Goal: Task Accomplishment & Management: Complete application form

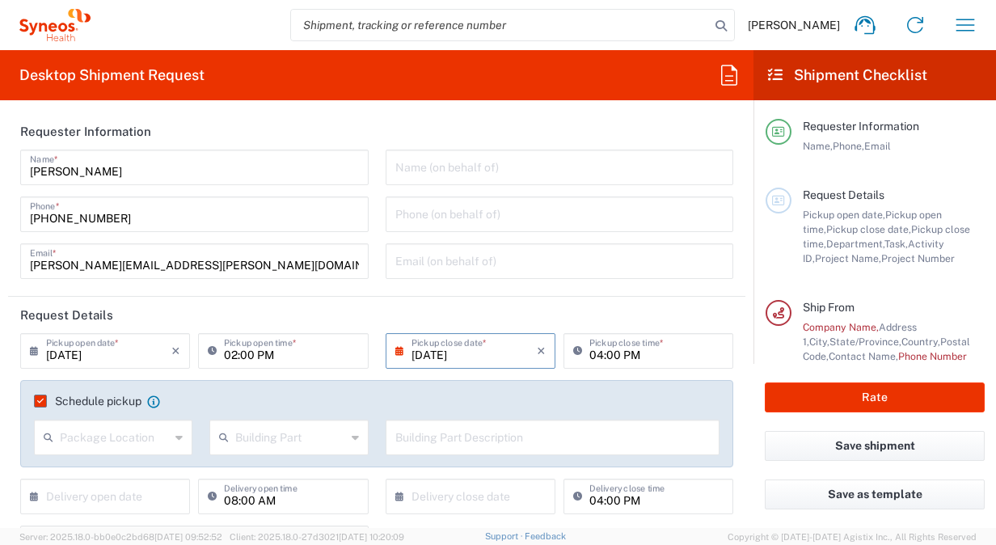
scroll to position [162, 0]
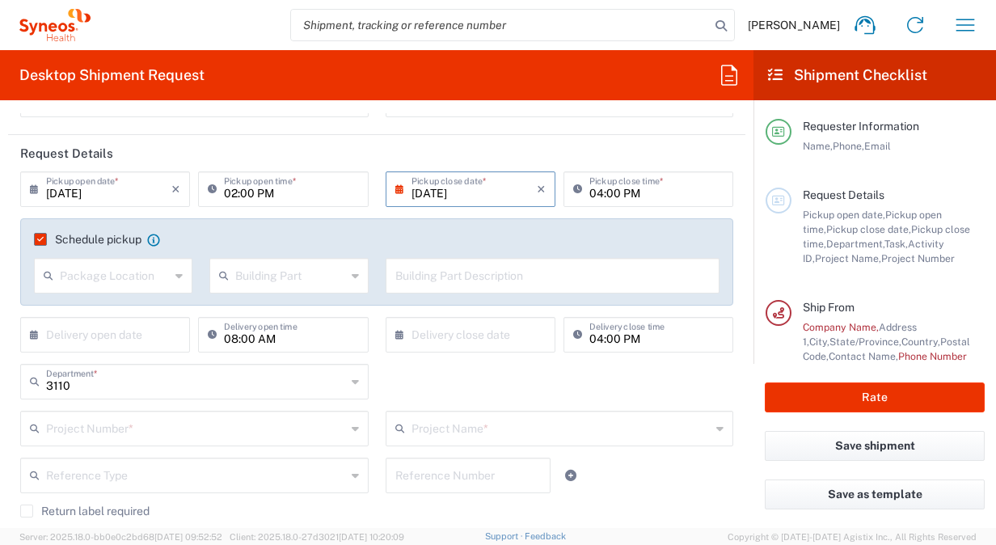
click at [175, 273] on icon at bounding box center [178, 276] width 7 height 26
click at [323, 205] on div "02:00 PM Pickup open time *" at bounding box center [283, 189] width 170 height 36
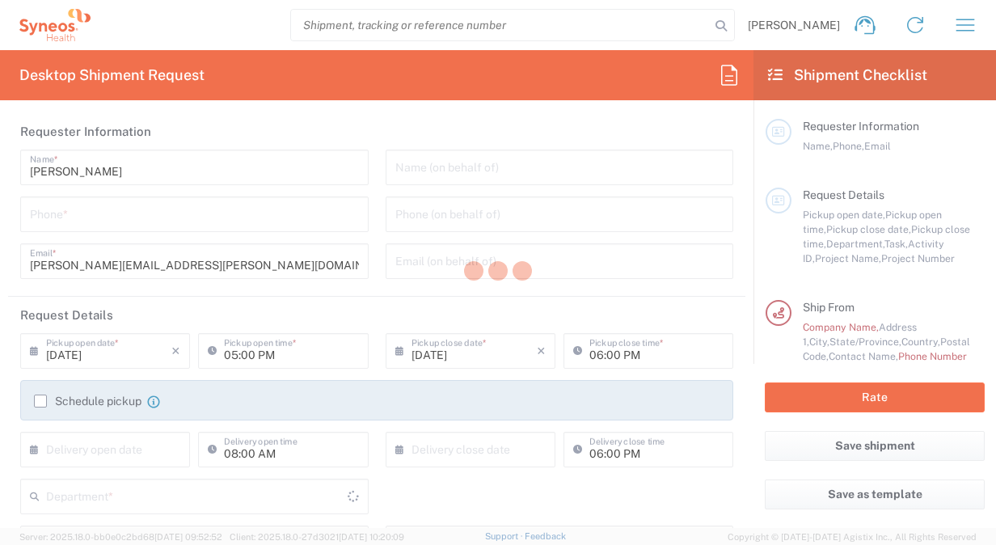
type input "[US_STATE]"
type input "[GEOGRAPHIC_DATA]"
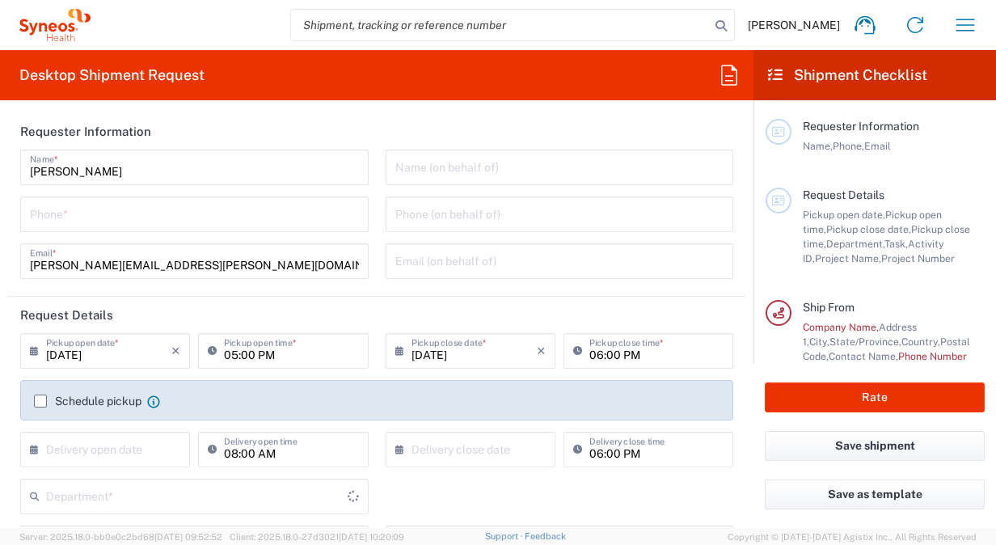
type input "Syneos Health, LLC-[GEOGRAPHIC_DATA] [GEOGRAPHIC_DATA] [GEOGRAPHIC_DATA]"
type input "3110"
drag, startPoint x: 185, startPoint y: 81, endPoint x: 128, endPoint y: 79, distance: 57.4
click at [186, 81] on h2 "Desktop Shipment Request" at bounding box center [111, 74] width 185 height 19
click at [162, 220] on input "tel" at bounding box center [194, 213] width 329 height 28
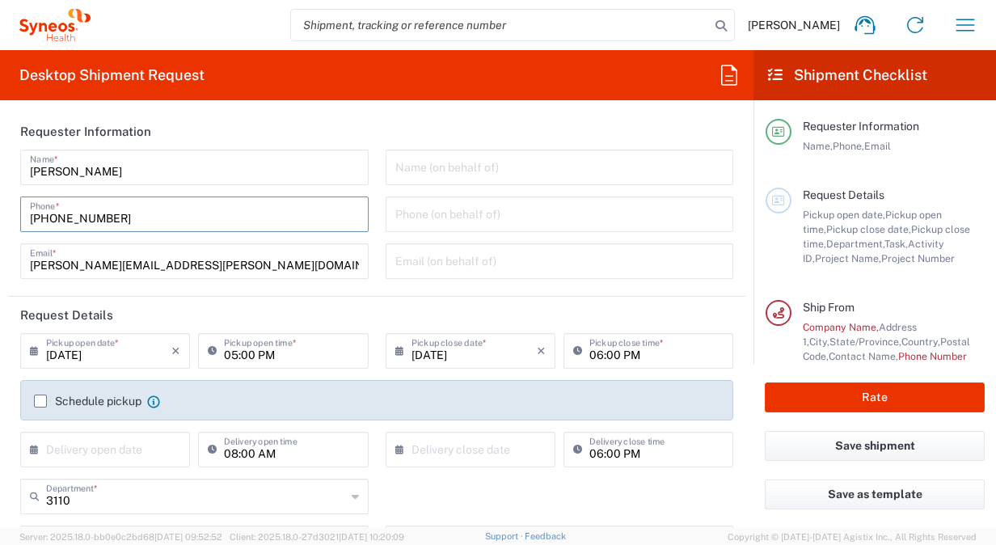
scroll to position [81, 0]
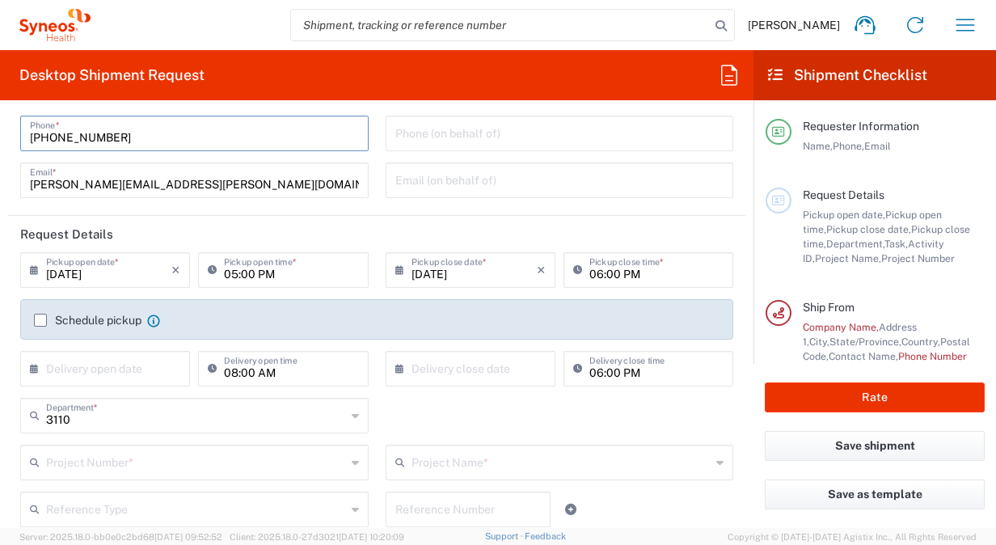
type input "813-486-0949"
click at [108, 273] on input "09/09/2025" at bounding box center [108, 269] width 125 height 28
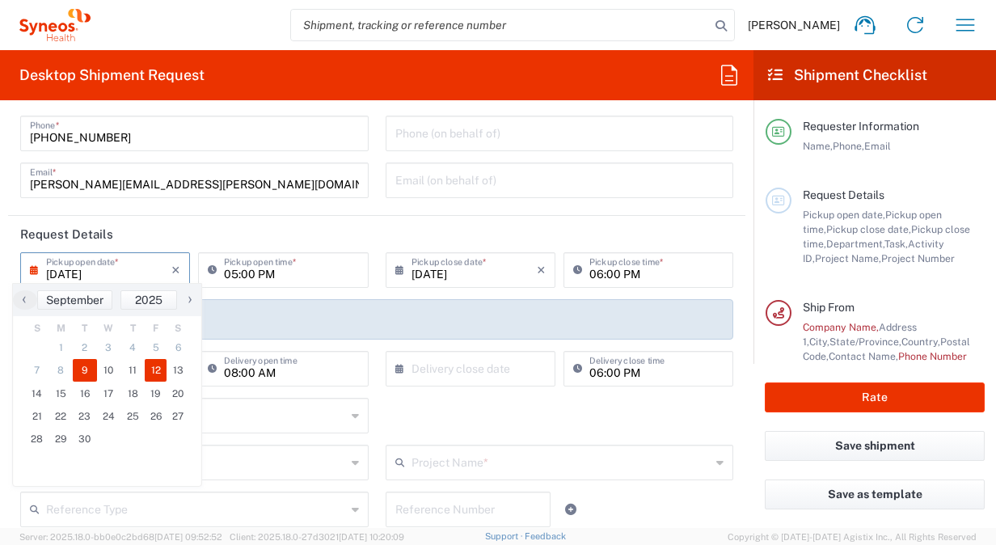
click at [154, 367] on span "12" at bounding box center [156, 370] width 23 height 23
type input "[DATE]"
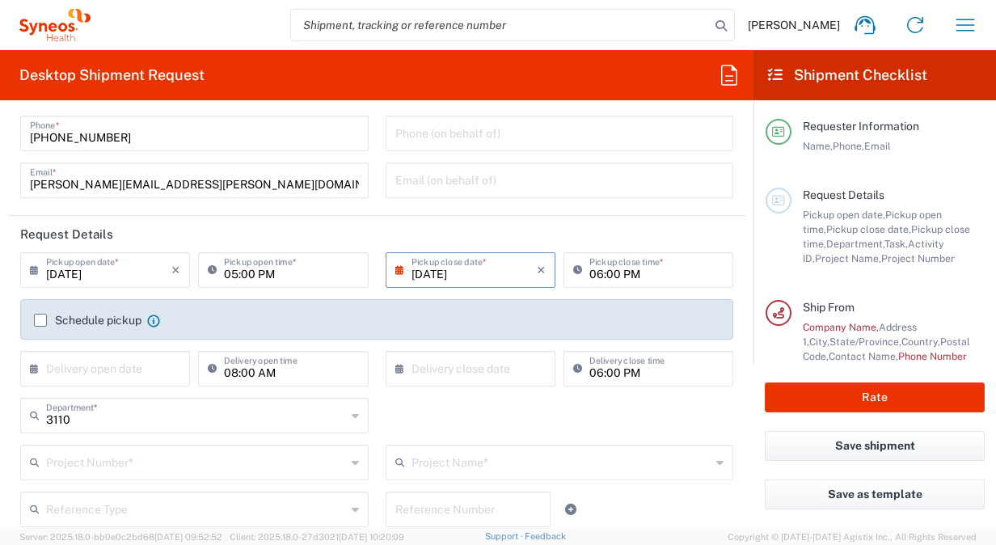
click at [40, 323] on label "Schedule pickup" at bounding box center [88, 320] width 108 height 13
click at [40, 320] on input "Schedule pickup" at bounding box center [40, 320] width 0 height 0
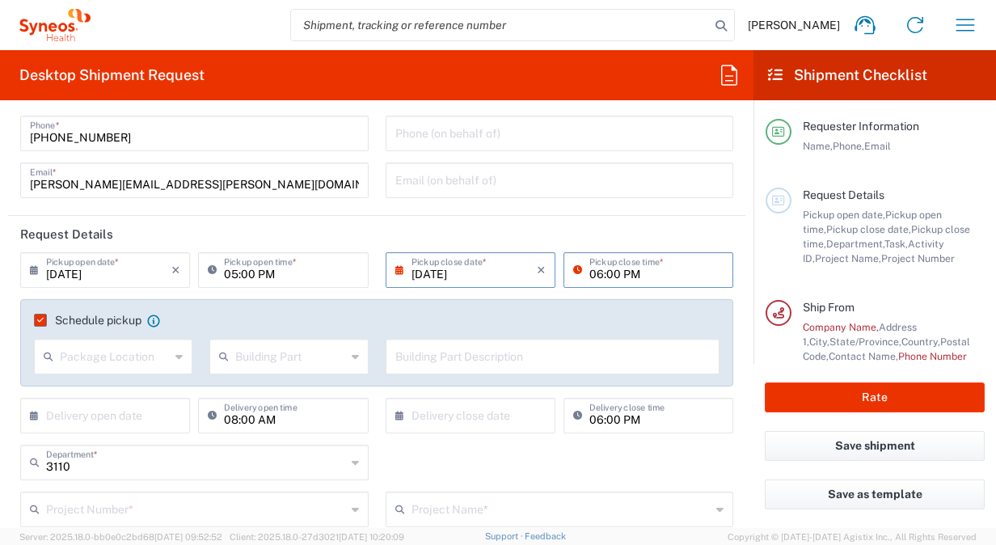
click at [634, 274] on input "06:00 PM" at bounding box center [656, 269] width 134 height 28
click at [648, 260] on input "06:00 PM" at bounding box center [656, 269] width 134 height 28
click at [624, 261] on input "06:00 PM" at bounding box center [656, 269] width 134 height 28
click at [589, 273] on input "06:00 PM" at bounding box center [656, 269] width 134 height 28
click at [610, 272] on input "06:00 PM" at bounding box center [656, 269] width 134 height 28
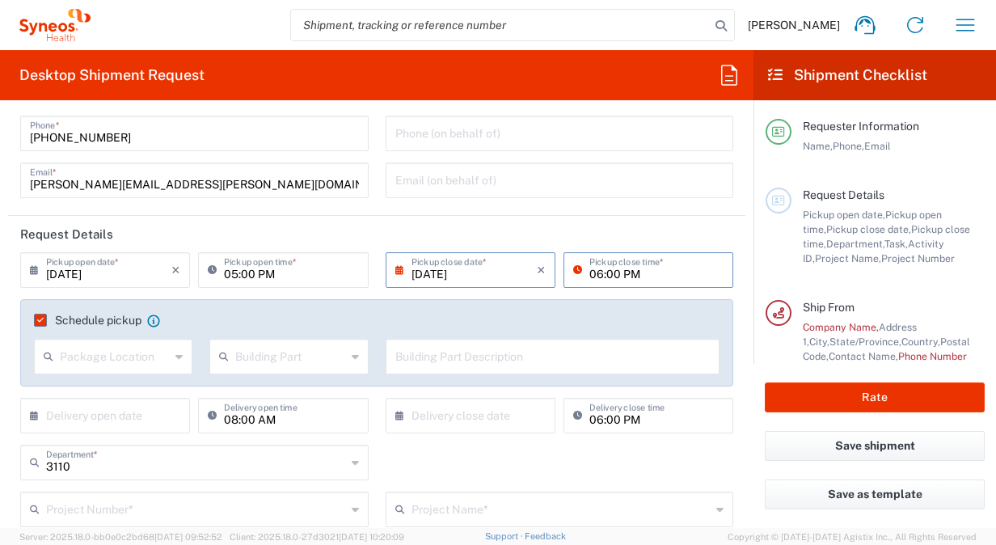
click at [644, 273] on input "06:00 PM" at bounding box center [656, 269] width 134 height 28
click at [593, 271] on input "06:00 PM" at bounding box center [656, 269] width 134 height 28
click at [595, 271] on input "06:00 PM" at bounding box center [656, 269] width 134 height 28
click at [614, 275] on input "06:00 PM" at bounding box center [656, 269] width 134 height 28
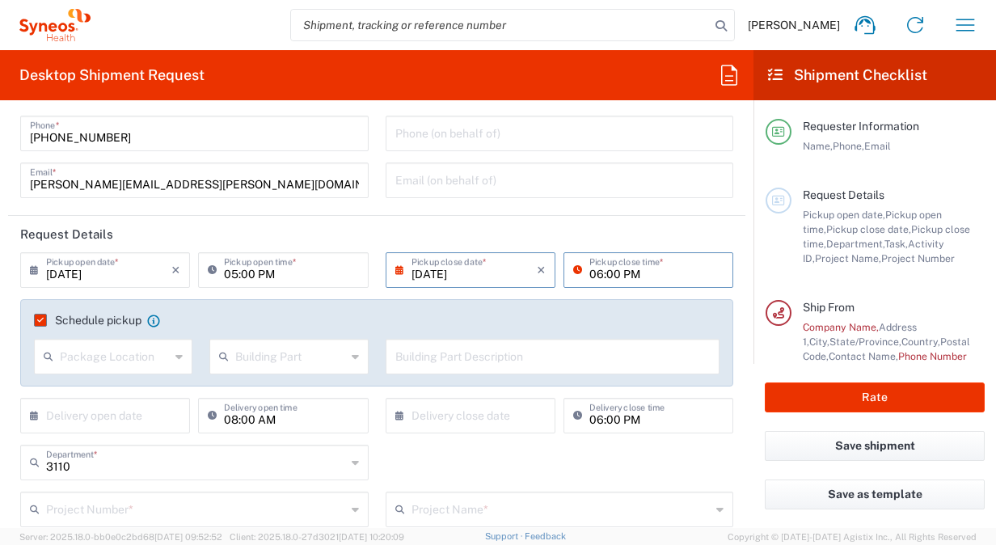
click at [597, 276] on input "06:00 PM" at bounding box center [656, 269] width 134 height 28
click at [589, 276] on input "06:00 PM" at bounding box center [656, 269] width 134 height 28
click at [95, 272] on input "[DATE]" at bounding box center [108, 269] width 125 height 28
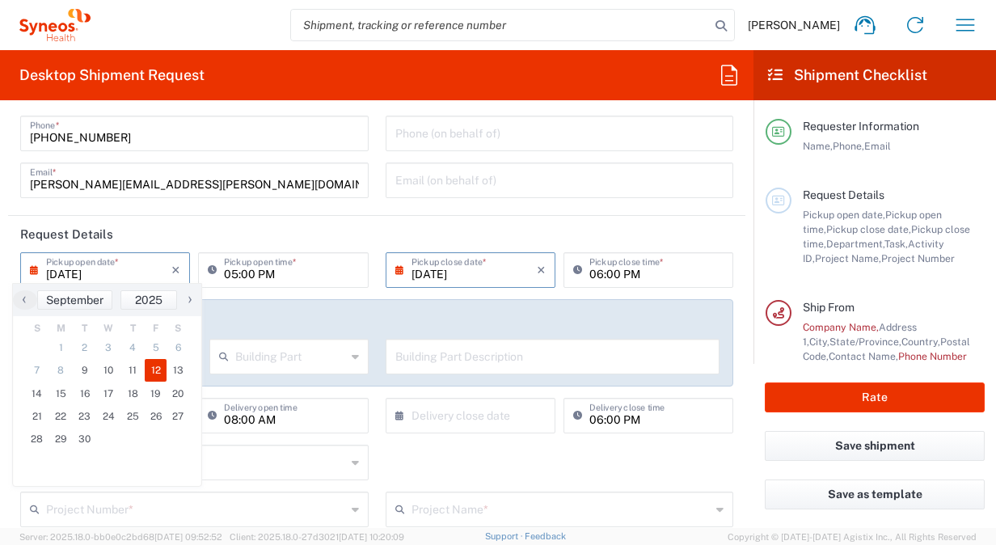
click at [158, 375] on span "12" at bounding box center [156, 370] width 23 height 23
click at [260, 273] on input "05:00 PM" at bounding box center [291, 269] width 134 height 28
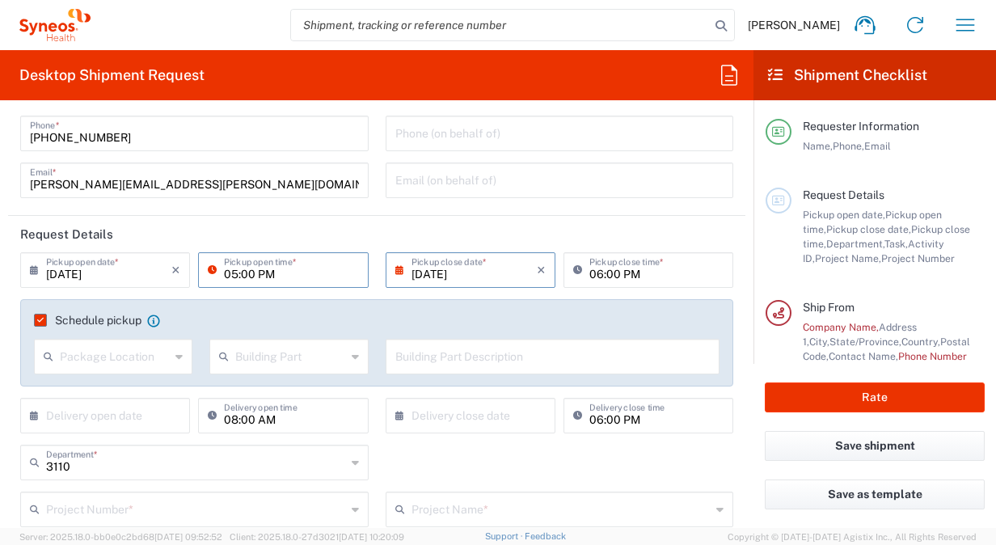
click at [261, 272] on input "05:00 PM" at bounding box center [291, 269] width 134 height 28
click at [255, 272] on input "05:00 PM" at bounding box center [291, 269] width 134 height 28
click at [267, 271] on input "05:00 PM" at bounding box center [291, 269] width 134 height 28
click at [281, 270] on input "05:00 PM" at bounding box center [291, 269] width 134 height 28
click at [317, 285] on div "05:00 PM Pickup open time *" at bounding box center [283, 270] width 170 height 36
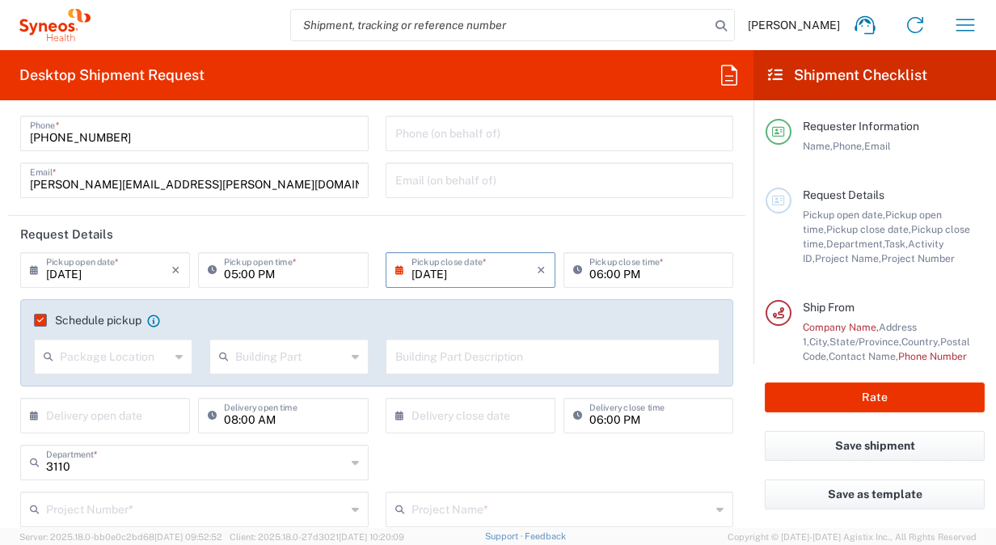
click at [395, 268] on icon at bounding box center [403, 270] width 16 height 26
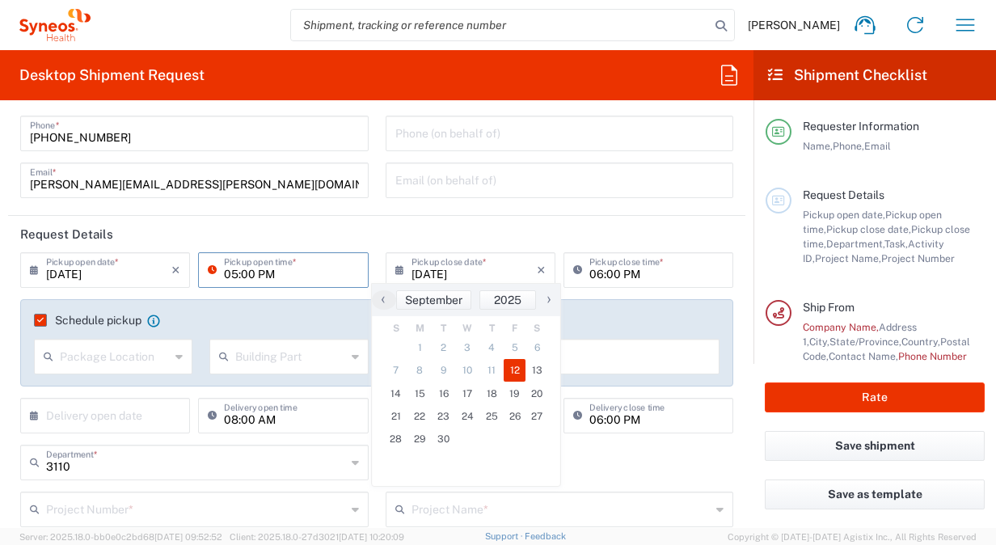
click at [327, 274] on input "05:00 PM" at bounding box center [291, 269] width 134 height 28
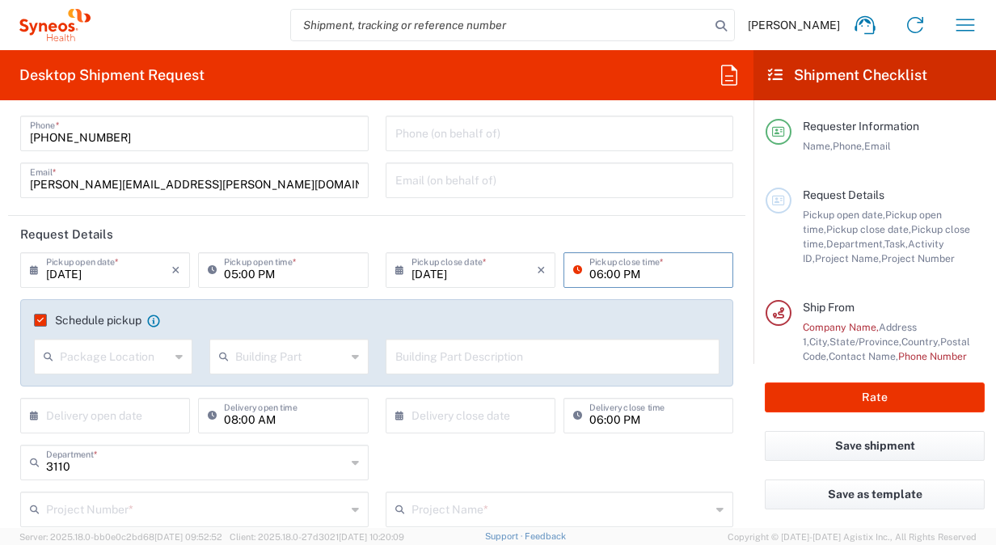
click at [610, 276] on input "06:00 PM" at bounding box center [656, 269] width 134 height 28
click at [663, 272] on input "06:00 PM" at bounding box center [656, 269] width 134 height 28
click at [180, 356] on div "Package Location" at bounding box center [113, 357] width 158 height 36
click at [118, 417] on span "None" at bounding box center [112, 417] width 153 height 25
type input "None"
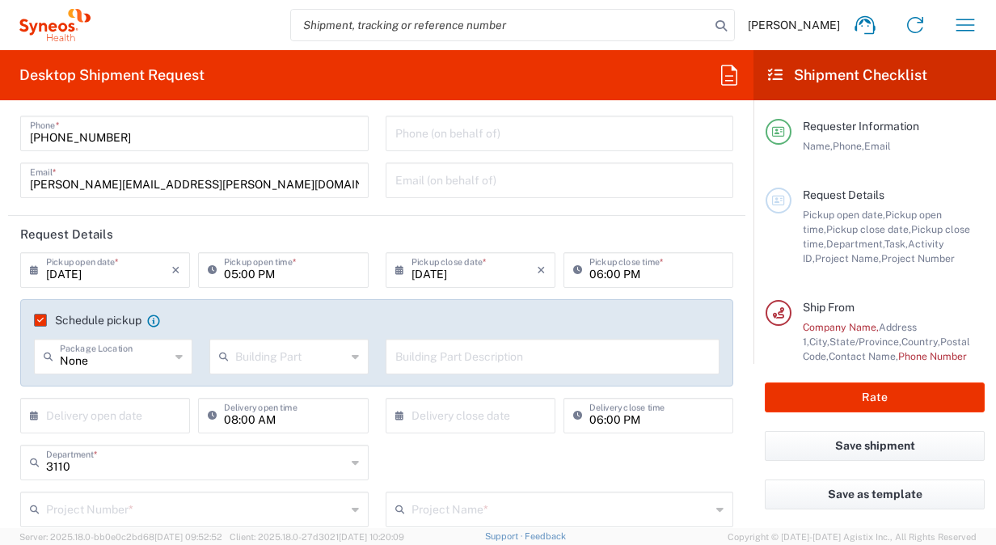
click at [352, 359] on icon at bounding box center [355, 357] width 7 height 26
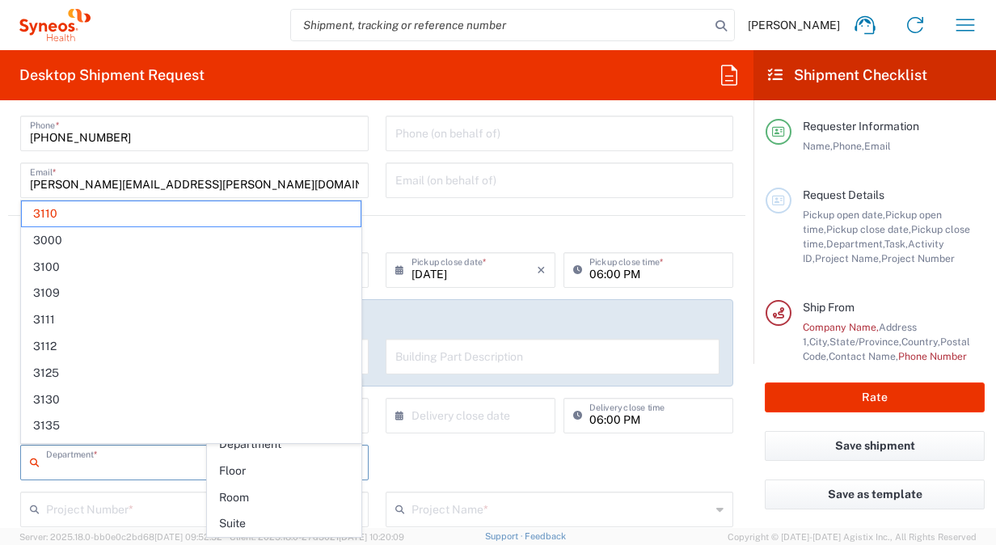
drag, startPoint x: 80, startPoint y: 463, endPoint x: 36, endPoint y: 469, distance: 44.8
click at [36, 469] on div "Department *" at bounding box center [194, 463] width 348 height 36
click at [606, 210] on agx-form-section "Requester Information Dayon Fletcher Name * 813-486-0949 Phone * dayon.fletcher…" at bounding box center [376, 124] width 737 height 184
type input "3110"
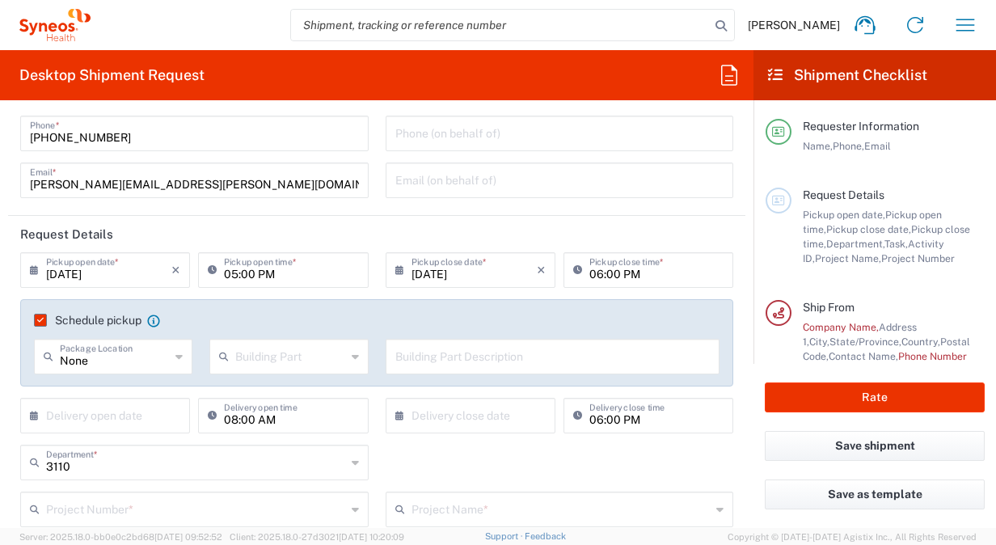
click at [352, 357] on icon at bounding box center [355, 357] width 7 height 26
click at [463, 316] on agx-checkbox-control "Schedule pickup When scheduling a pickup please be sure to meet the following c…" at bounding box center [377, 320] width 686 height 15
click at [352, 354] on icon at bounding box center [355, 357] width 7 height 26
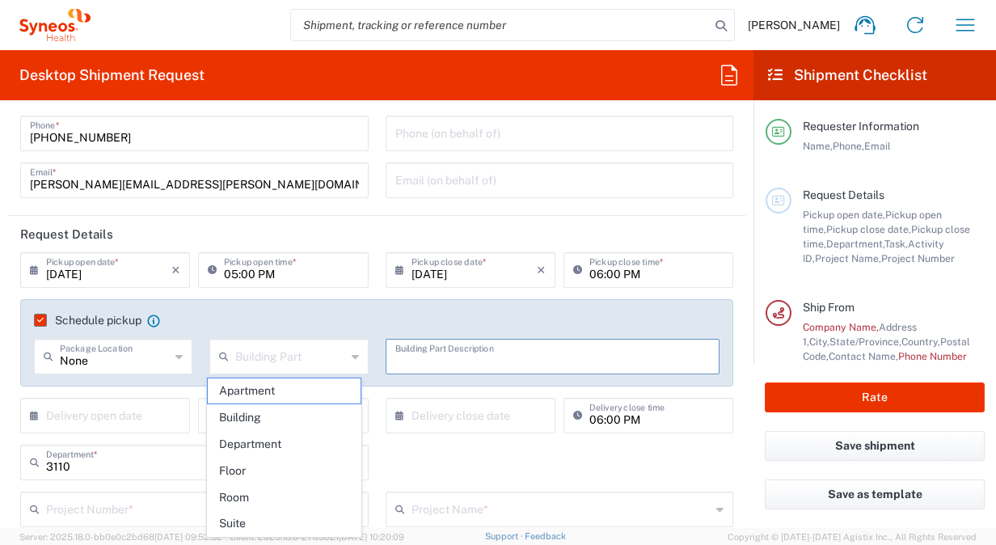
click at [450, 350] on input "text" at bounding box center [552, 355] width 315 height 28
type input "1030 Office"
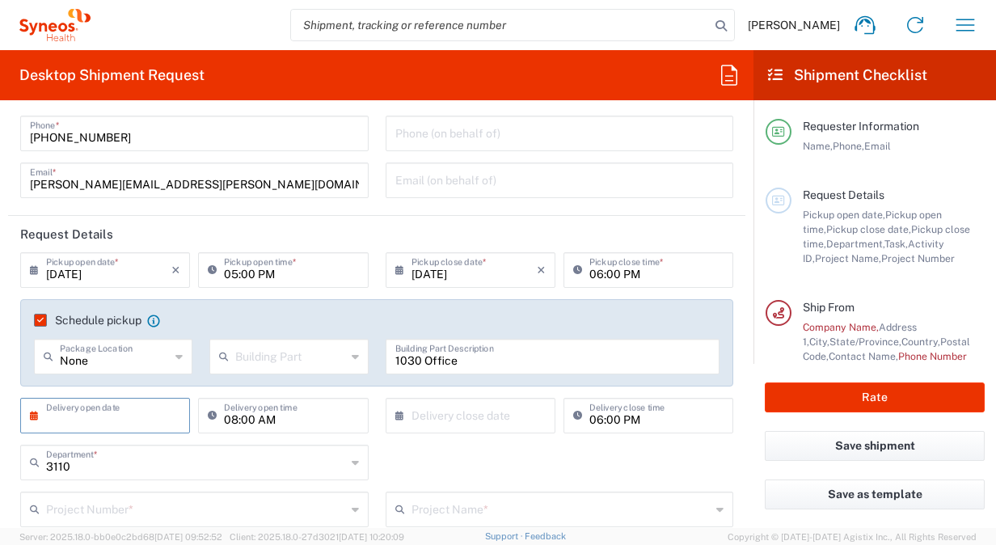
click at [116, 411] on input "text" at bounding box center [108, 414] width 125 height 28
click at [61, 534] on span "15" at bounding box center [61, 538] width 24 height 23
type input "09/15/2025"
click at [487, 415] on input "text" at bounding box center [473, 414] width 125 height 28
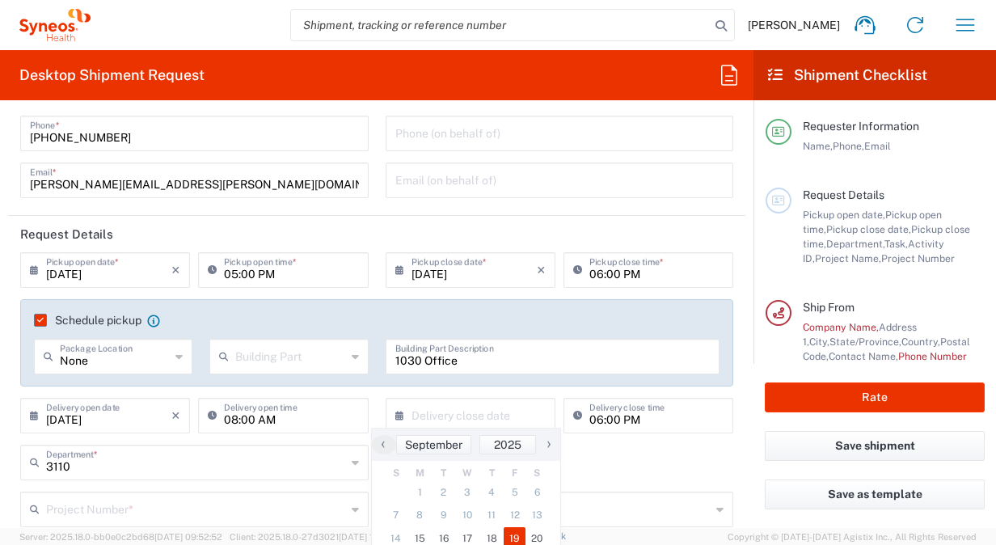
click at [513, 535] on span "19" at bounding box center [515, 538] width 23 height 23
type input "09/19/2025"
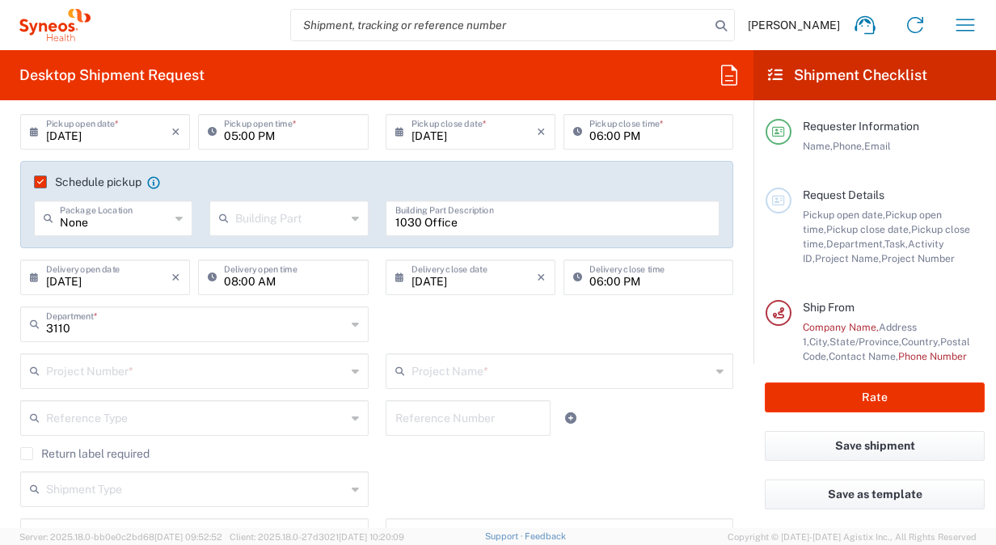
scroll to position [243, 0]
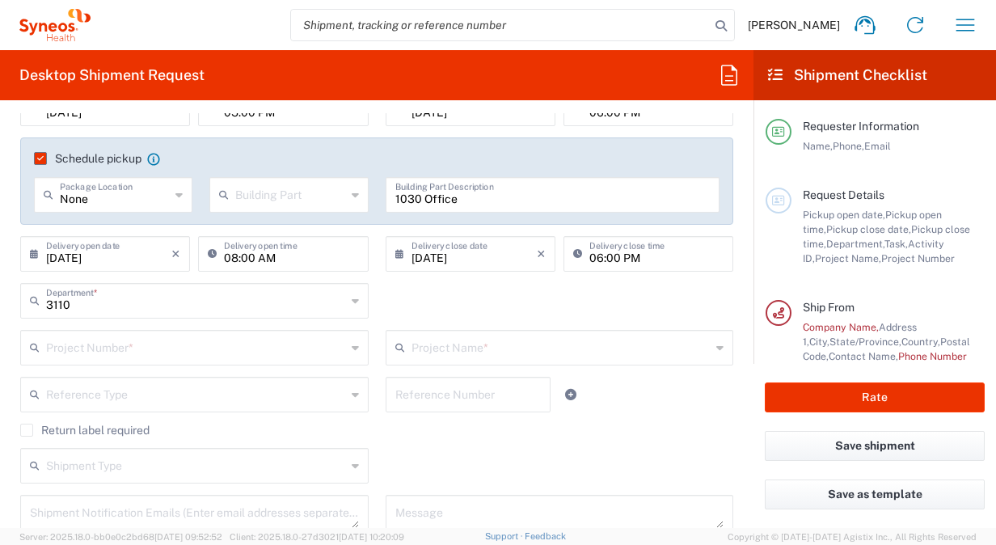
click at [352, 347] on icon at bounding box center [355, 348] width 7 height 26
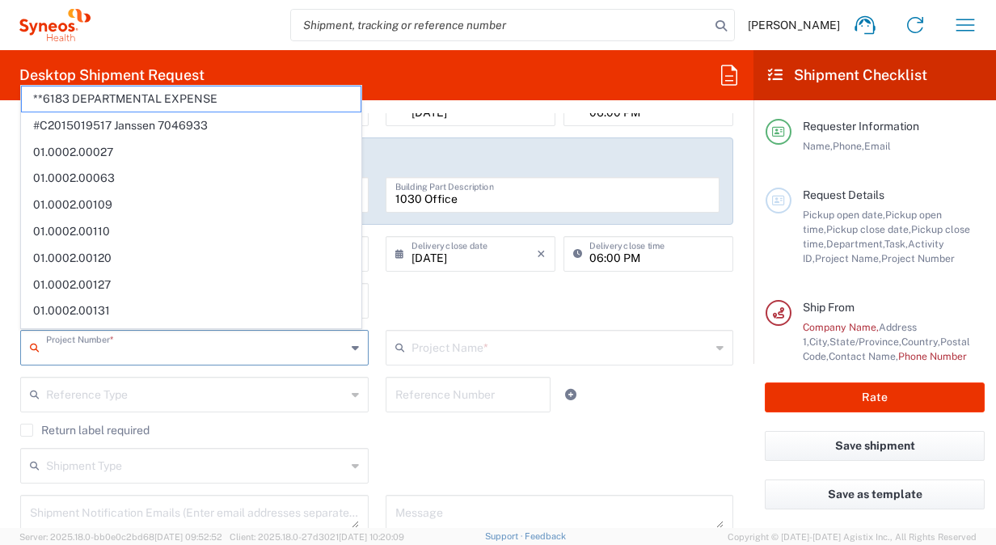
click at [226, 416] on div "Reference Type Account Type Activity ID Airline Appointment Number ASN Batch Re…" at bounding box center [194, 400] width 365 height 47
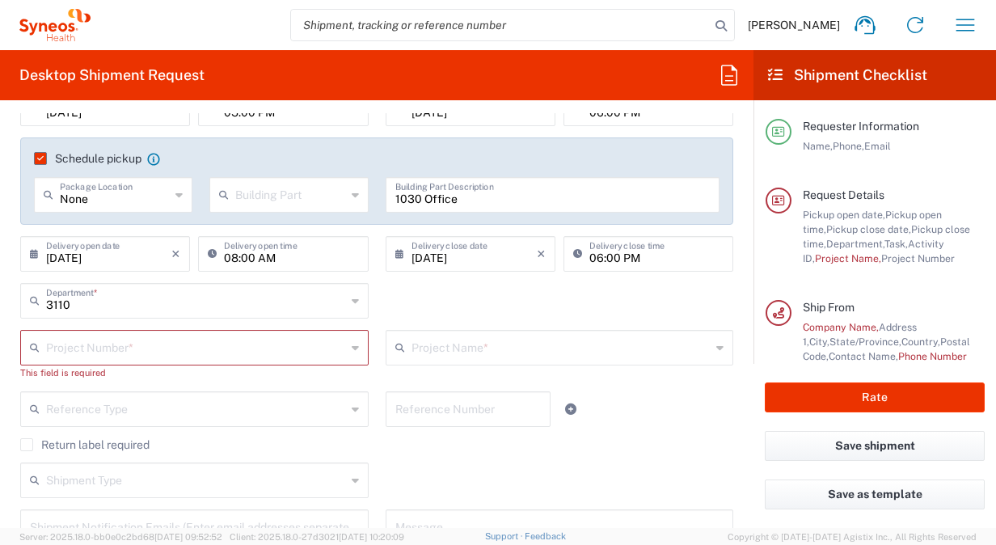
click at [175, 361] on div "Project Number *" at bounding box center [194, 348] width 348 height 36
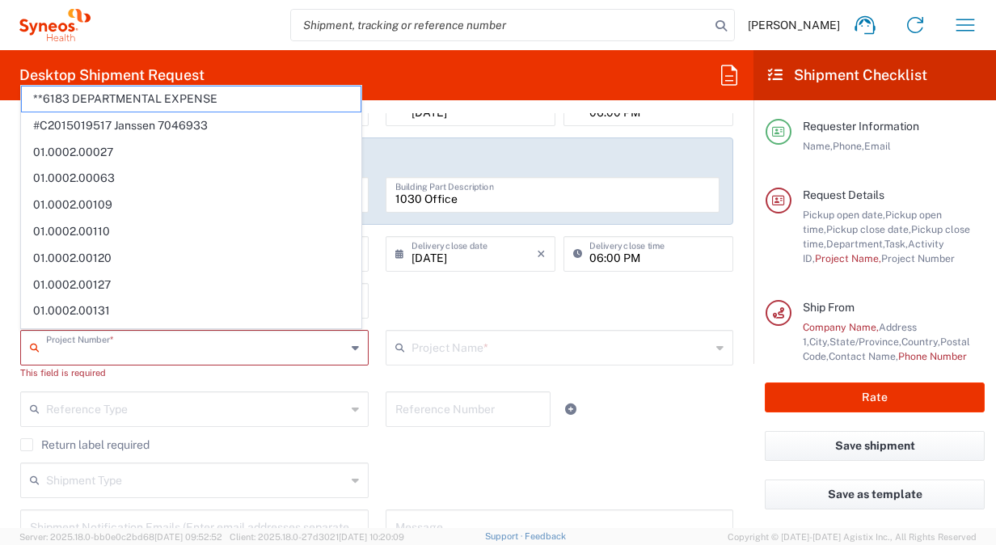
click at [344, 352] on div "Project Number *" at bounding box center [194, 348] width 348 height 36
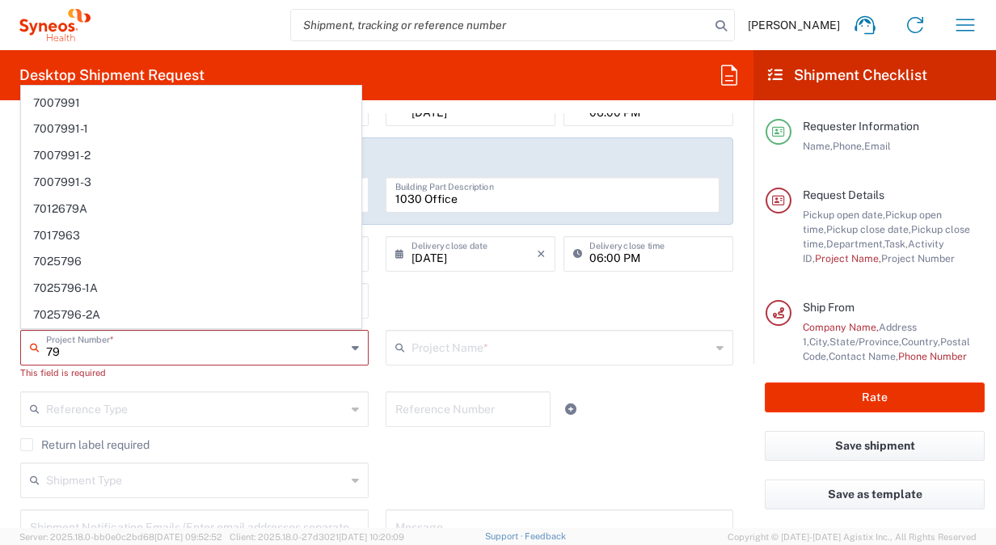
scroll to position [1056, 0]
type input "7"
click at [454, 459] on div "Return label required" at bounding box center [376, 450] width 713 height 24
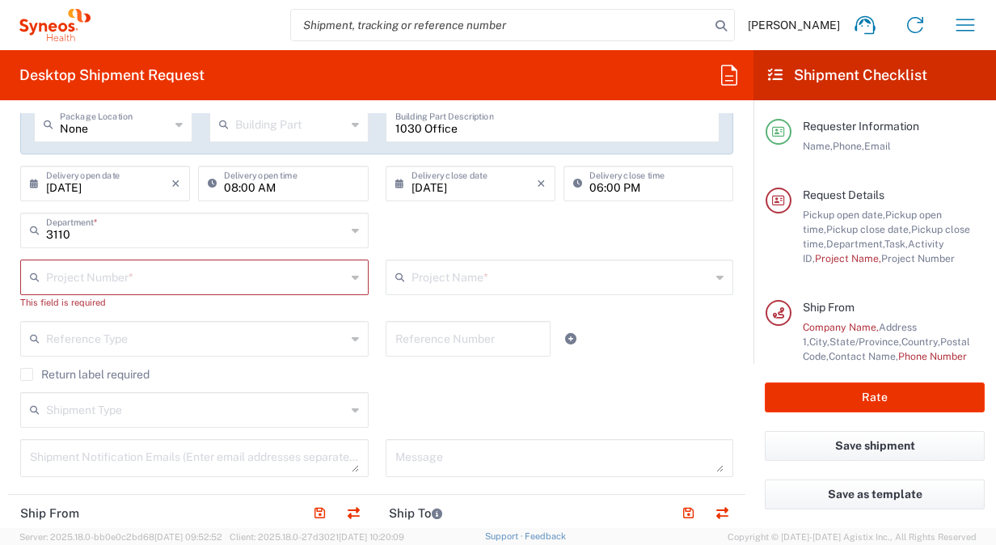
scroll to position [323, 0]
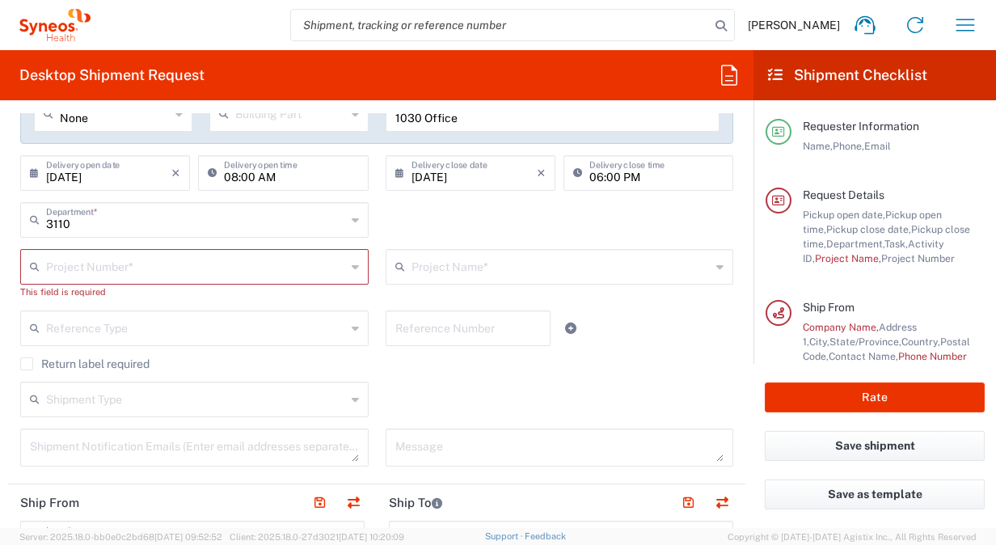
click at [716, 267] on icon at bounding box center [719, 267] width 7 height 26
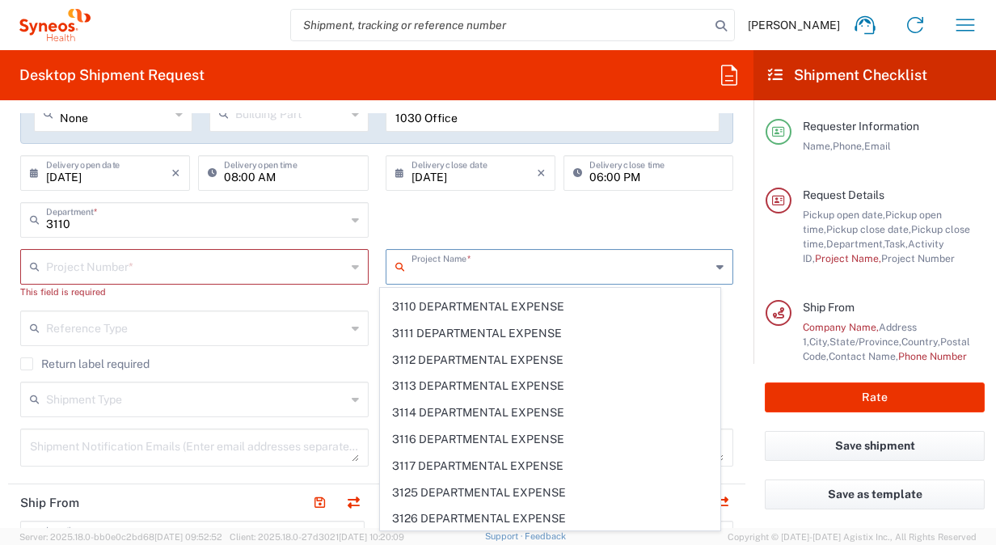
scroll to position [3412, 0]
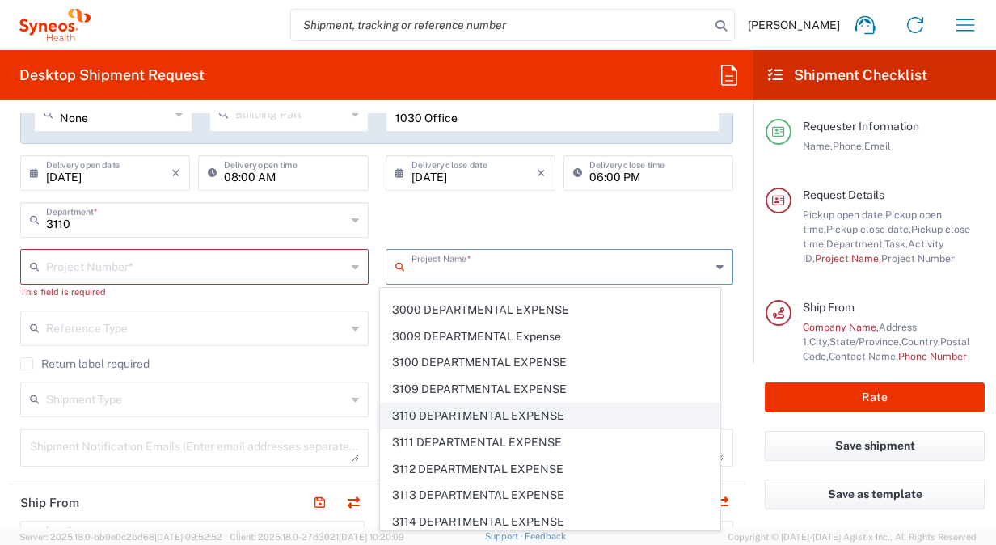
click at [456, 403] on span "3110 DEPARTMENTAL EXPENSE" at bounding box center [550, 415] width 339 height 25
type input "3110 DEPARTMENTAL EXPENSE"
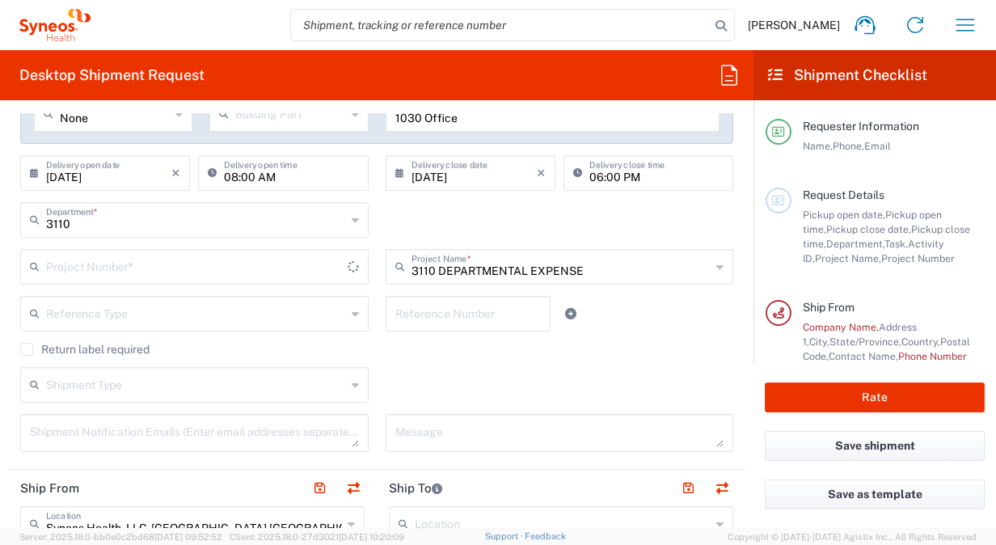
type input "3110 DEPARTMENTAL EXPENSE"
click at [352, 312] on icon at bounding box center [355, 314] width 7 height 26
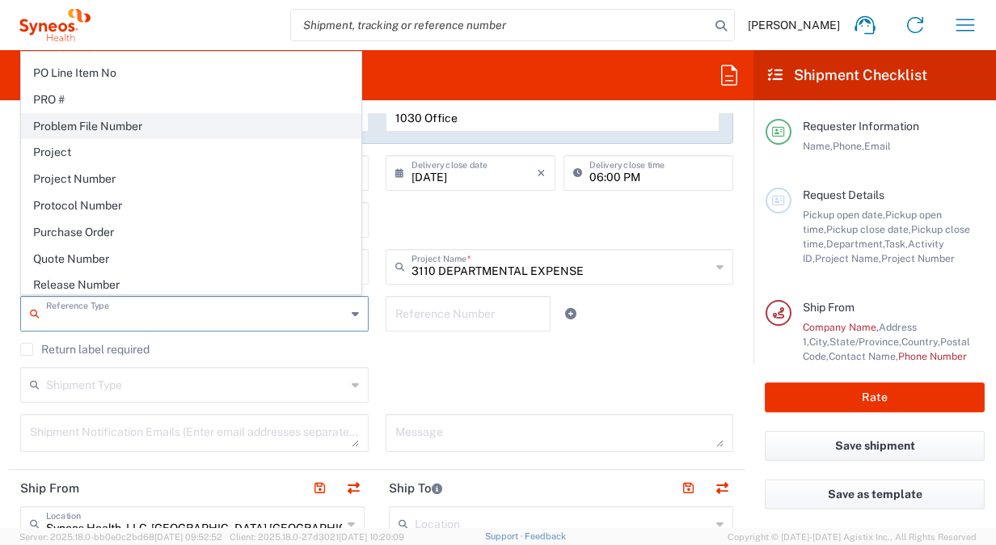
scroll to position [1051, 0]
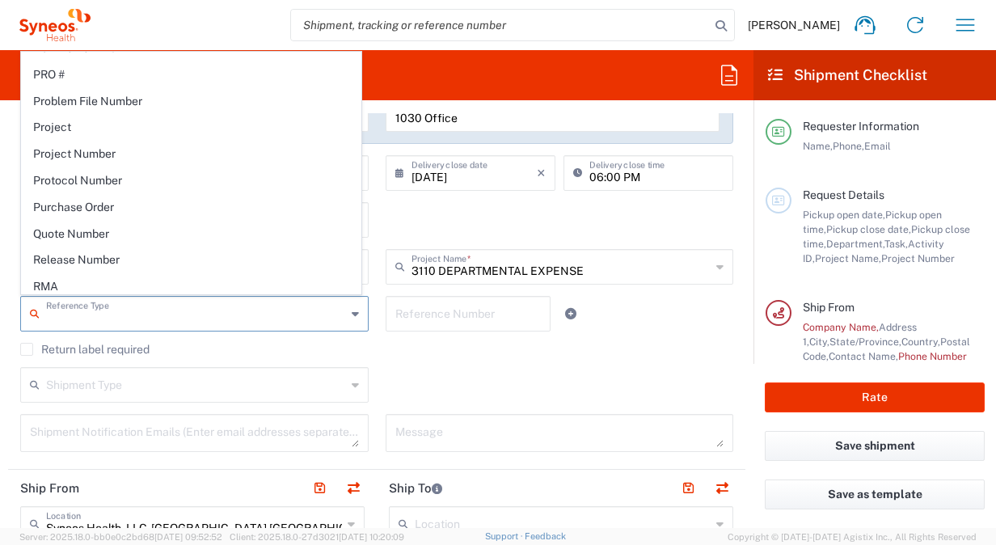
click at [555, 386] on div "Shipment Type Batch Regular" at bounding box center [377, 390] width 730 height 47
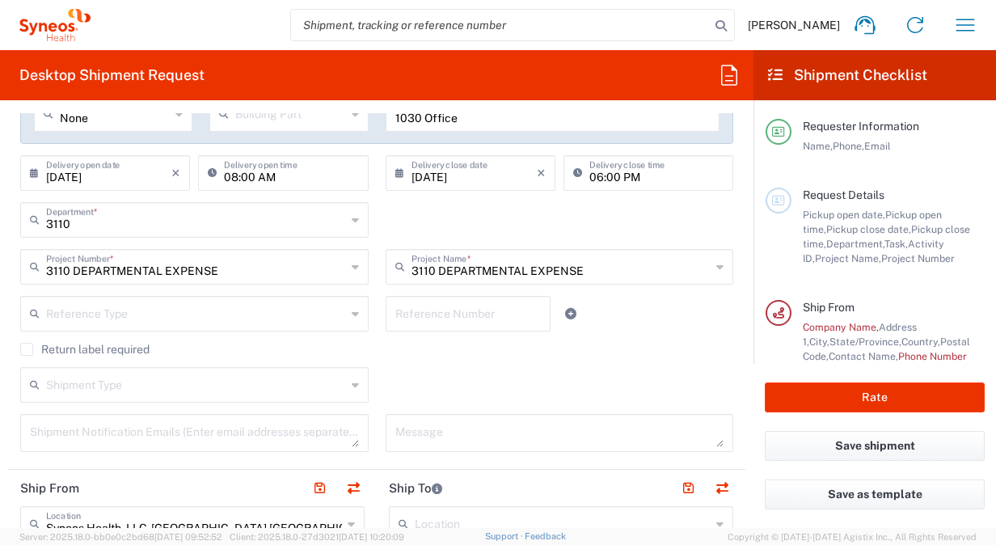
click at [352, 312] on div "Reference Type" at bounding box center [194, 314] width 348 height 36
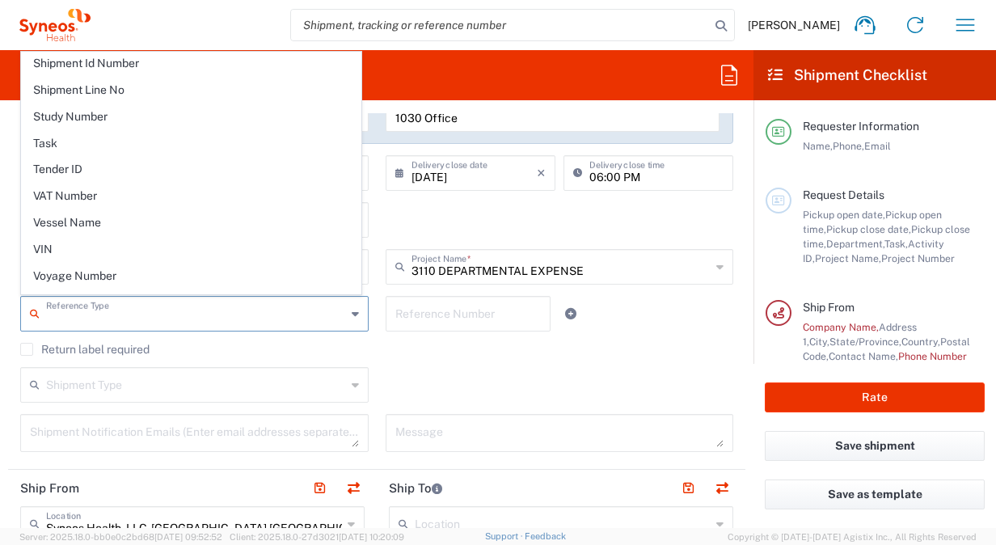
scroll to position [1420, 0]
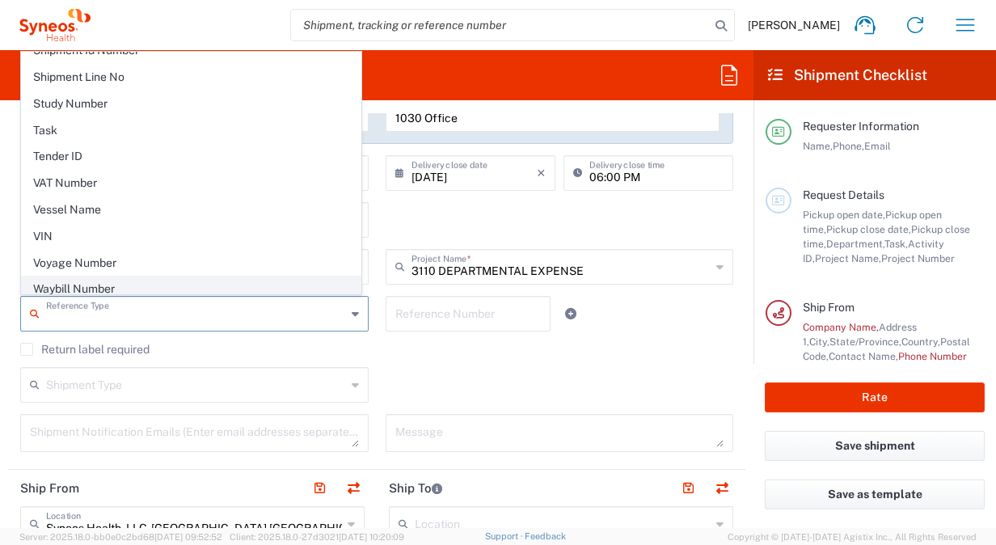
click at [143, 276] on span "Waybill Number" at bounding box center [191, 288] width 339 height 25
type input "Waybill Number"
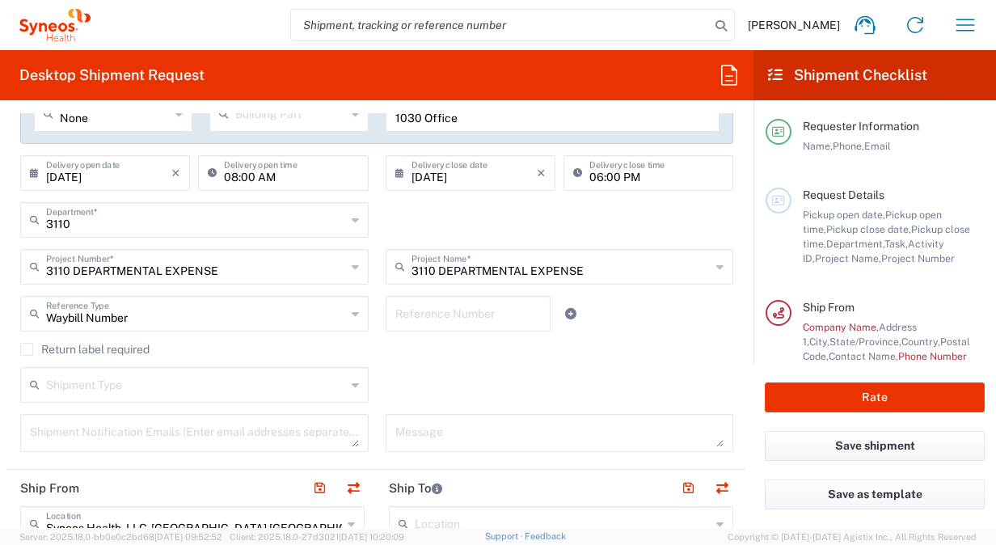
click at [459, 316] on input "text" at bounding box center [468, 312] width 146 height 28
click at [482, 310] on input "text" at bounding box center [468, 312] width 146 height 28
click at [27, 350] on label "Return label required" at bounding box center [84, 349] width 129 height 13
click at [27, 349] on input "Return label required" at bounding box center [27, 349] width 0 height 0
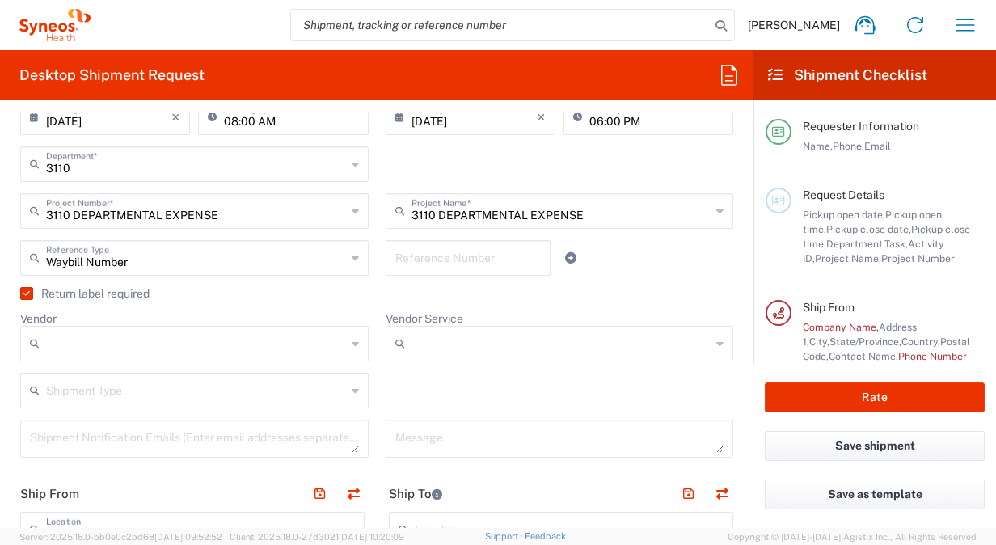
scroll to position [404, 0]
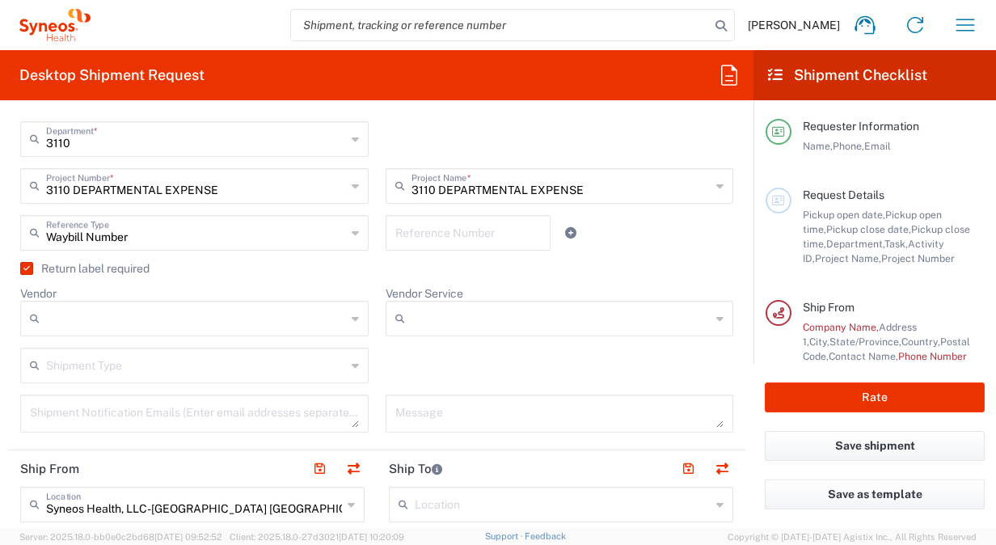
click at [352, 315] on icon at bounding box center [355, 319] width 7 height 26
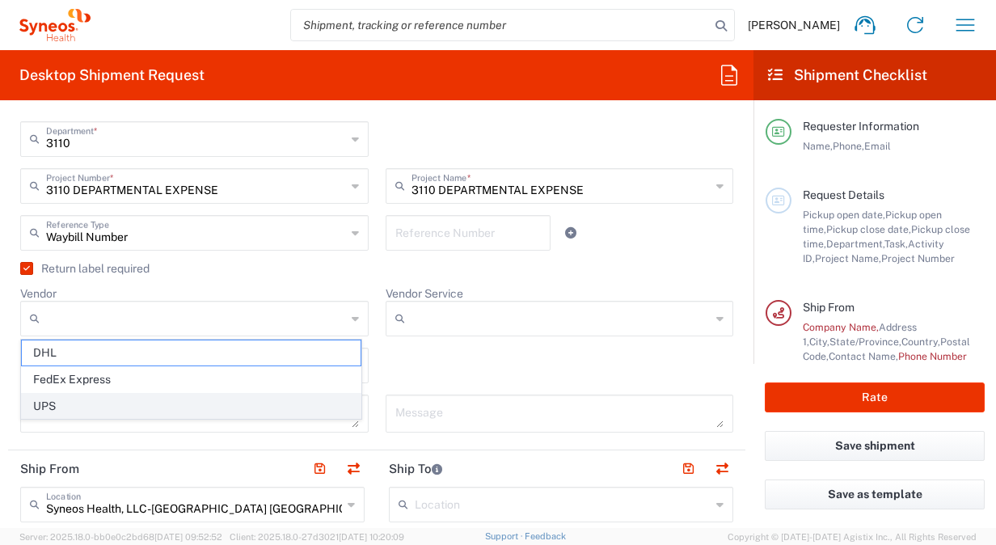
click at [228, 407] on span "UPS" at bounding box center [191, 406] width 339 height 25
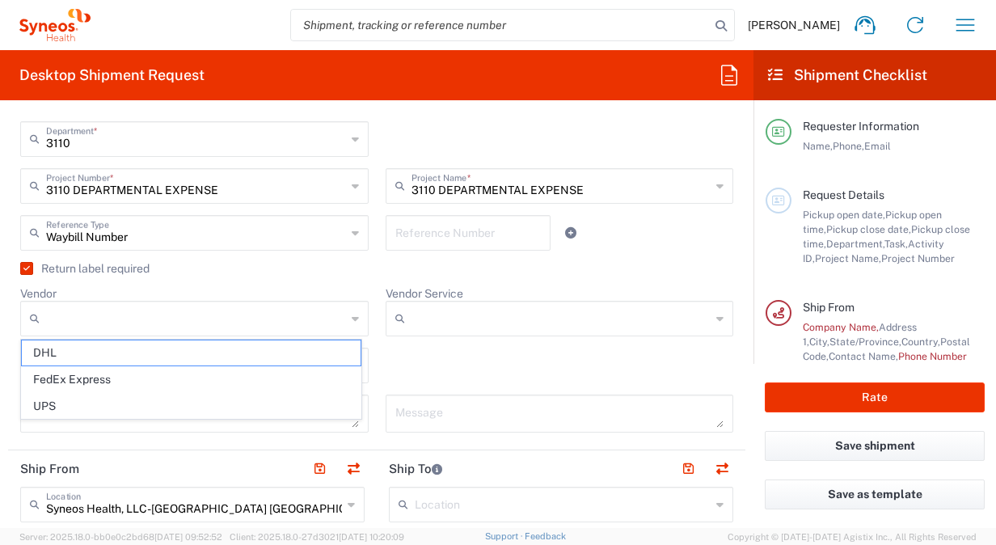
type input "UPS"
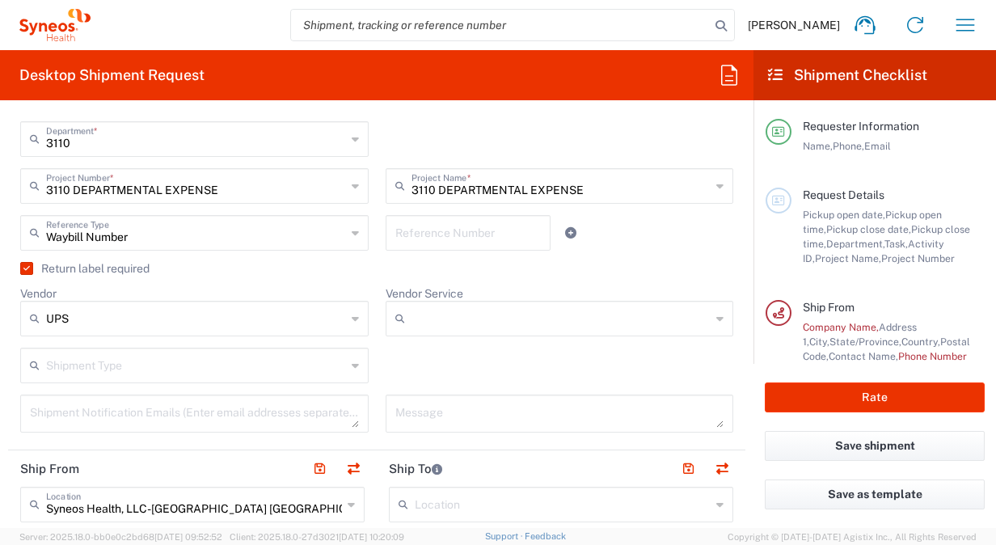
click at [716, 322] on icon at bounding box center [719, 319] width 7 height 26
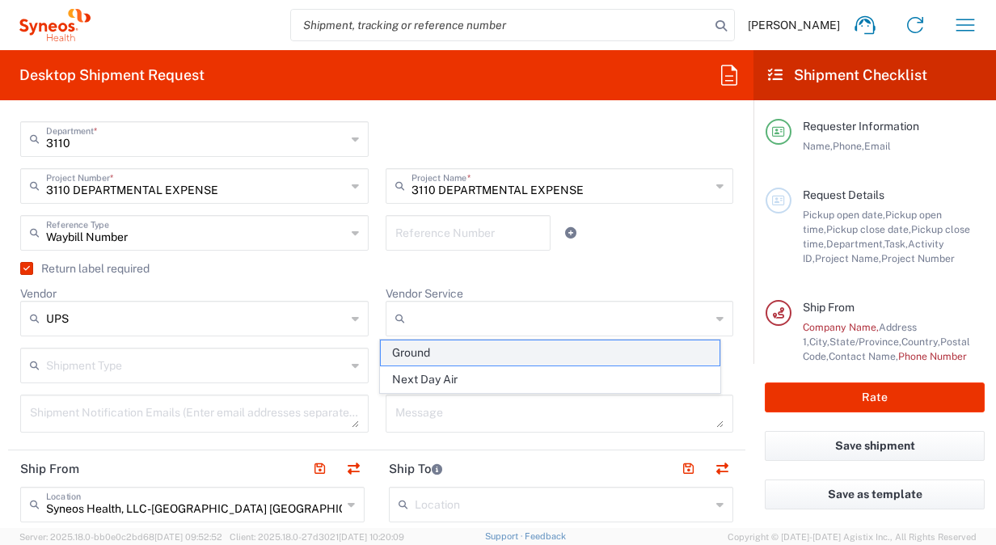
click at [563, 355] on span "Ground" at bounding box center [550, 352] width 339 height 25
type input "Ground"
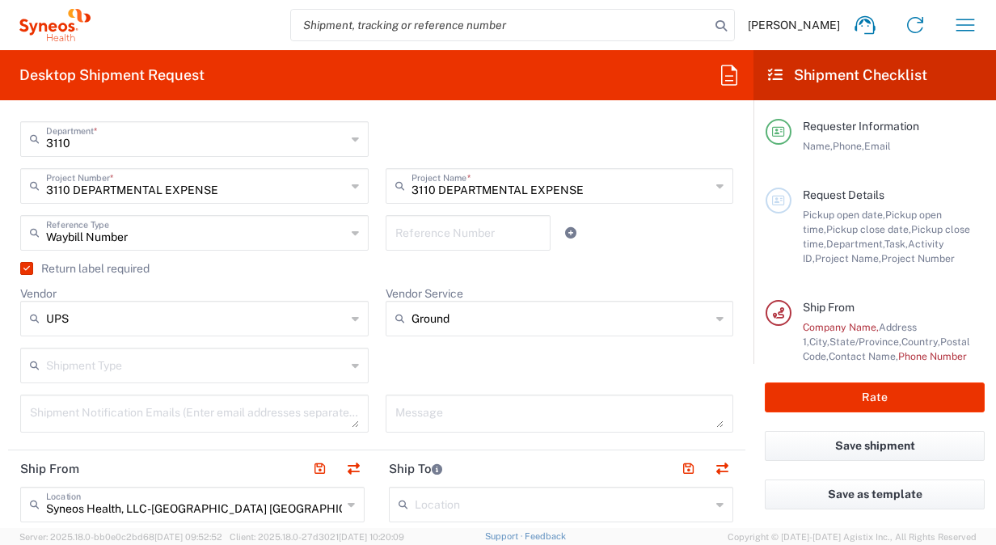
click at [141, 375] on input "text" at bounding box center [196, 364] width 300 height 28
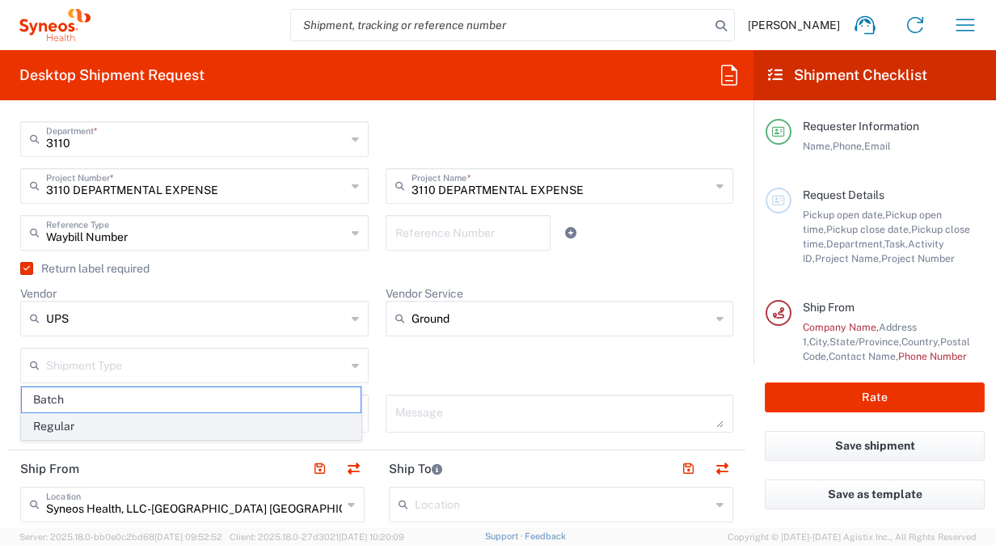
click at [103, 427] on span "Regular" at bounding box center [191, 426] width 339 height 25
type input "Regular"
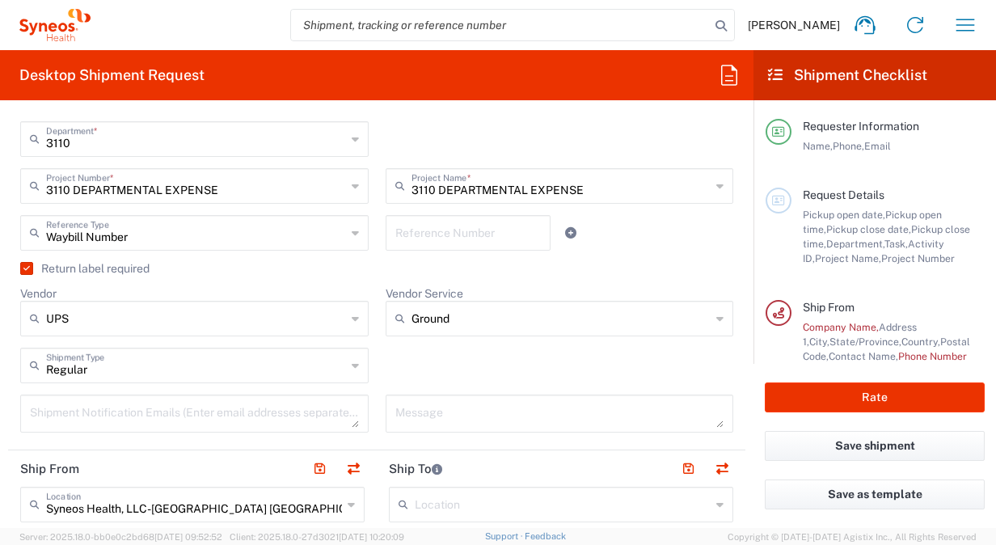
click at [89, 418] on textarea at bounding box center [194, 413] width 329 height 28
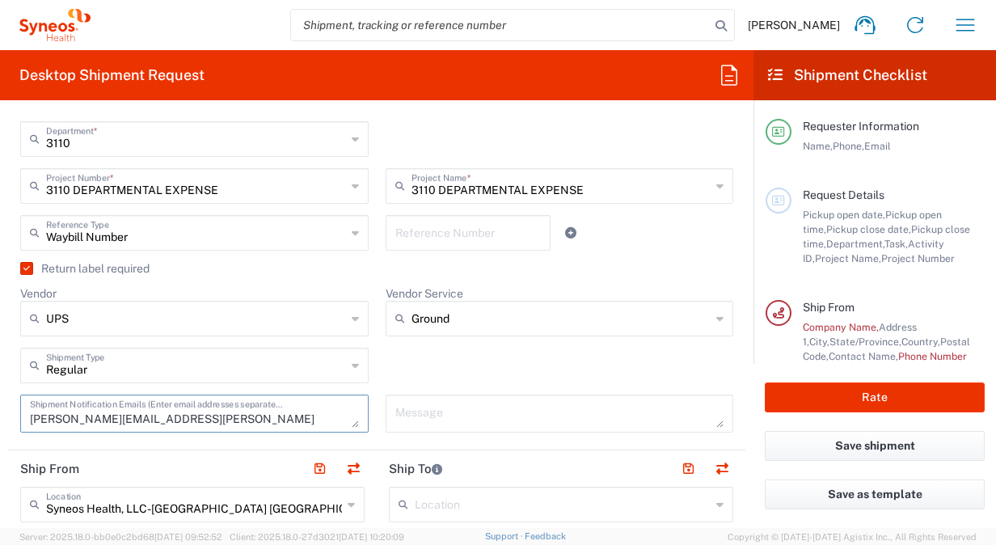
click at [162, 417] on textarea "dayon.fletcher@syneoshelath.com" at bounding box center [194, 413] width 329 height 28
click at [79, 413] on textarea "[PERSON_NAME][EMAIL_ADDRESS][PERSON_NAME][DOMAIN_NAME]" at bounding box center [194, 413] width 329 height 28
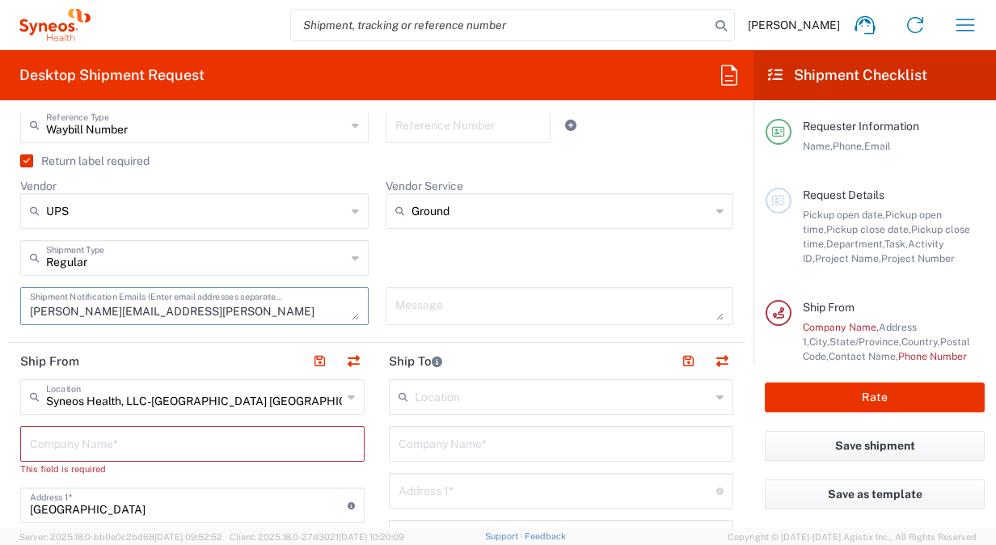
scroll to position [566, 0]
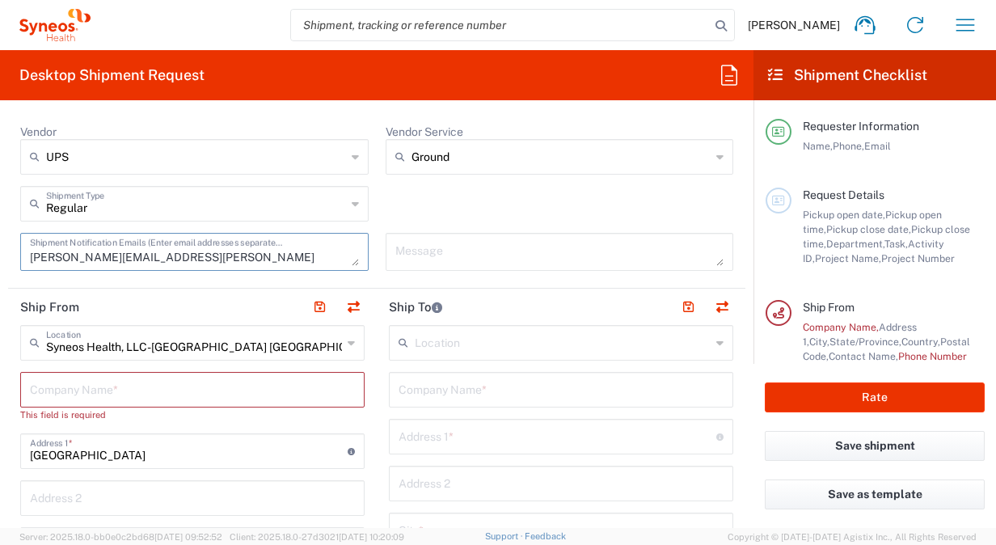
type textarea "[PERSON_NAME][EMAIL_ADDRESS][PERSON_NAME][DOMAIN_NAME]"
click at [38, 387] on input "text" at bounding box center [192, 388] width 325 height 28
type input "S"
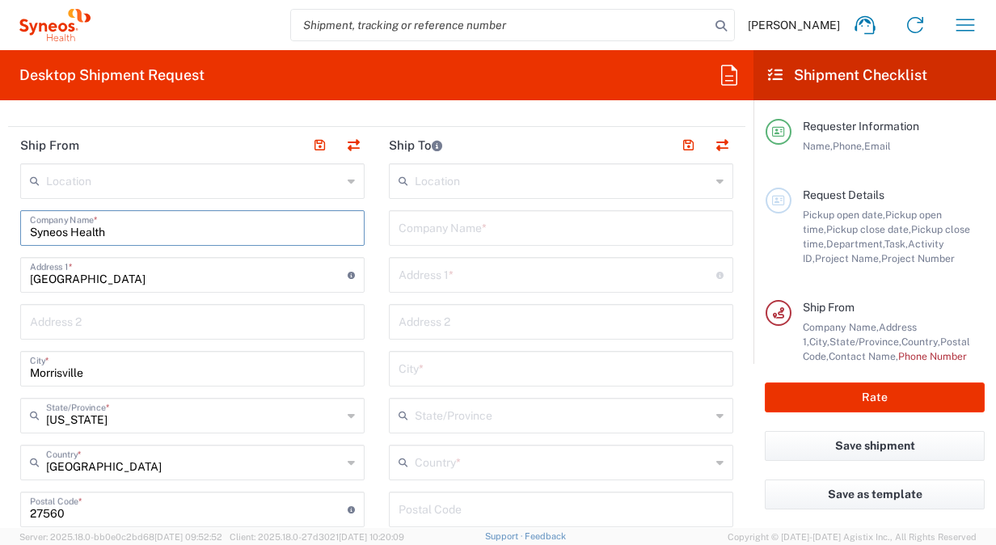
scroll to position [647, 0]
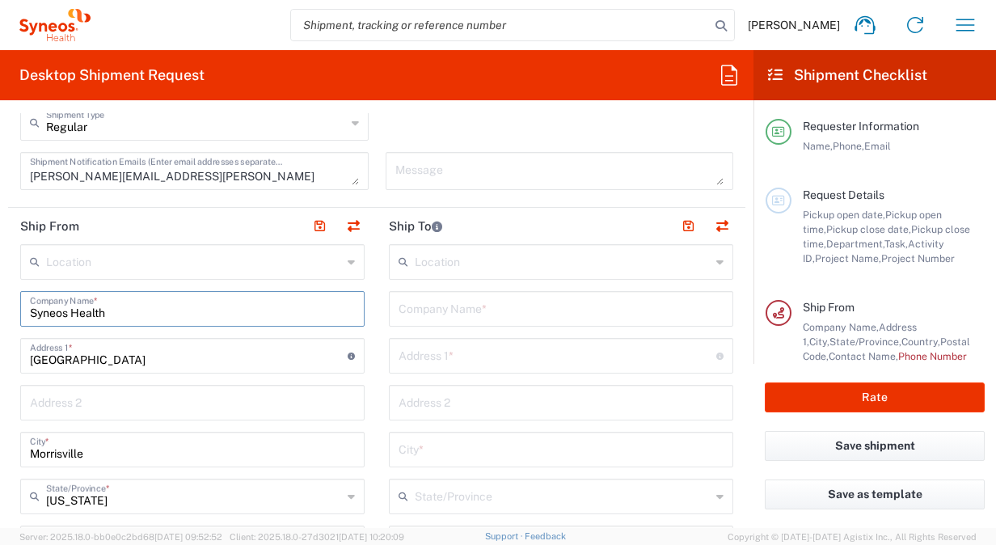
type input "Syneos Health"
click at [432, 261] on input "text" at bounding box center [563, 261] width 296 height 28
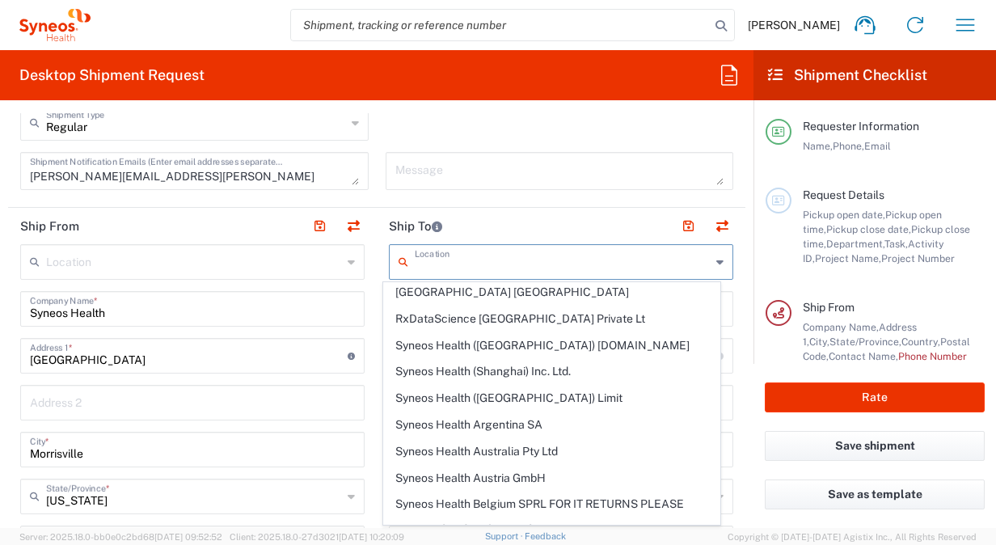
scroll to position [970, 0]
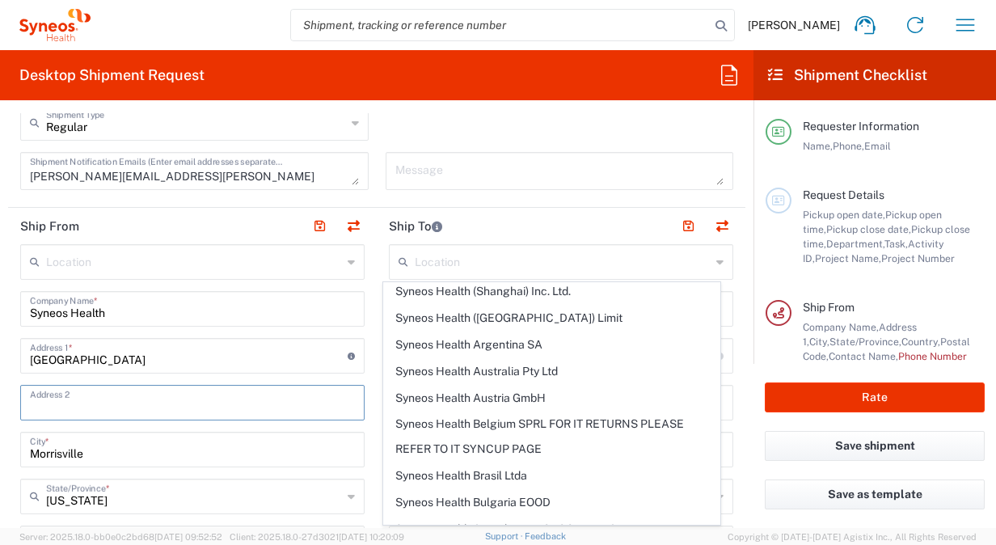
click at [267, 403] on input "text" at bounding box center [192, 401] width 325 height 28
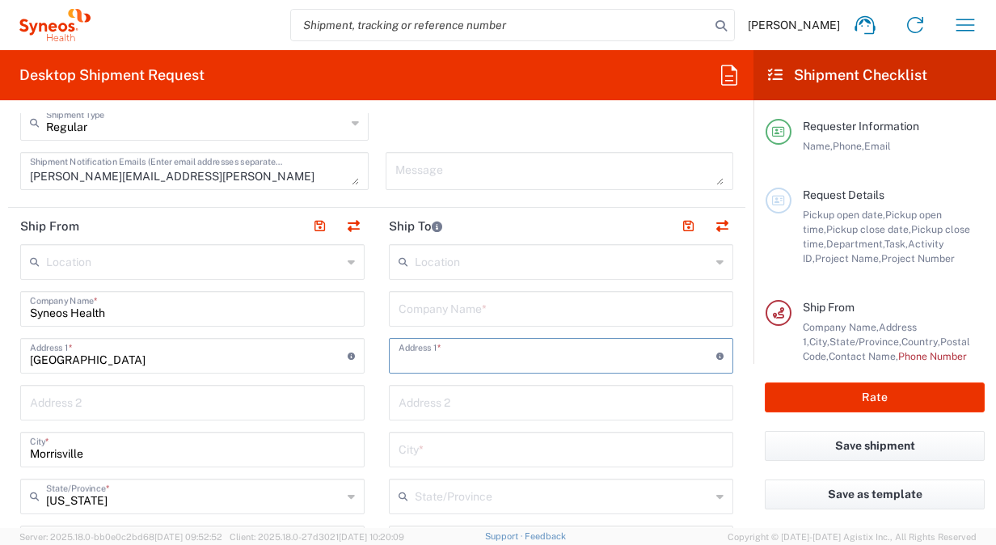
click at [428, 354] on input "text" at bounding box center [558, 354] width 318 height 28
type input "5822 Heronview Crescent Drive"
click at [463, 299] on input "text" at bounding box center [561, 307] width 325 height 28
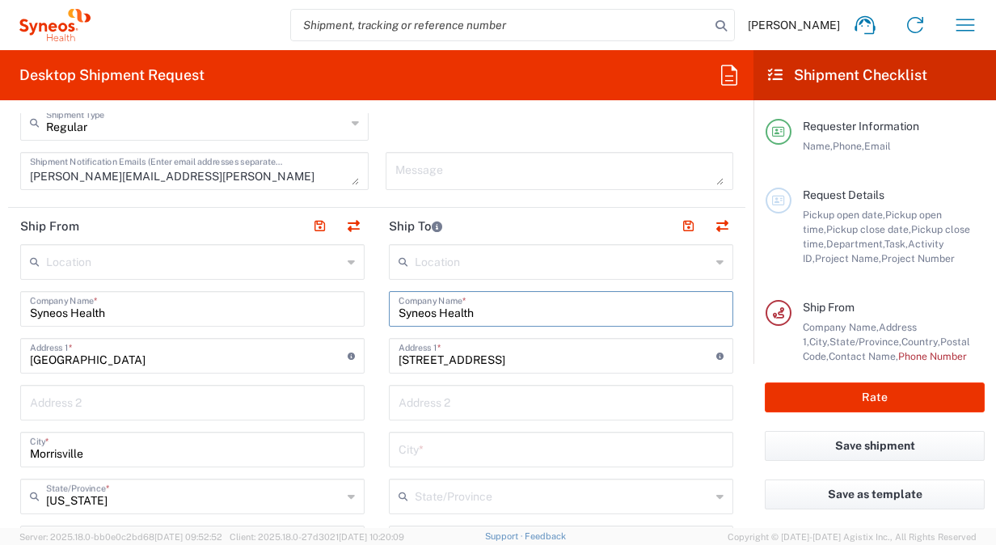
type input "Syneos Health"
click at [448, 440] on input "text" at bounding box center [561, 448] width 325 height 28
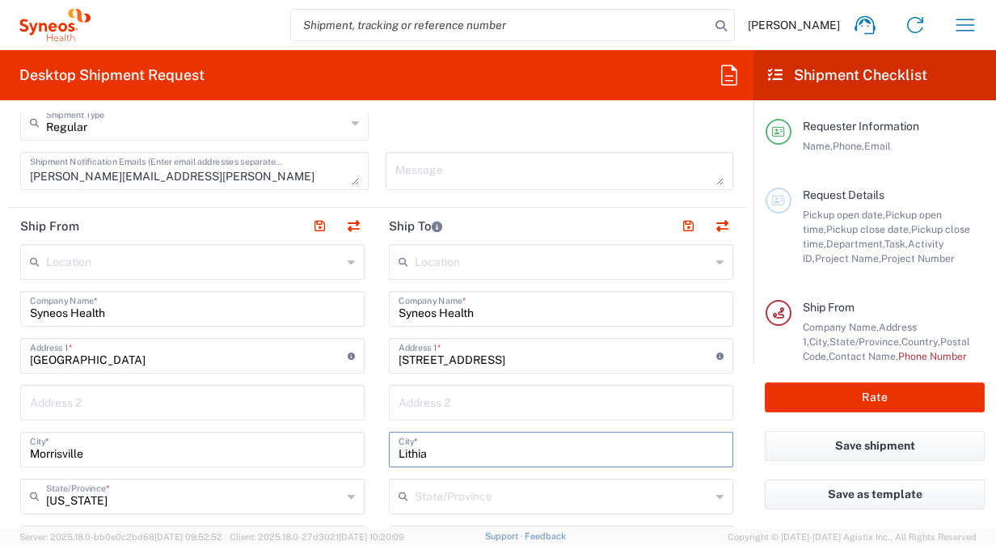
scroll to position [728, 0]
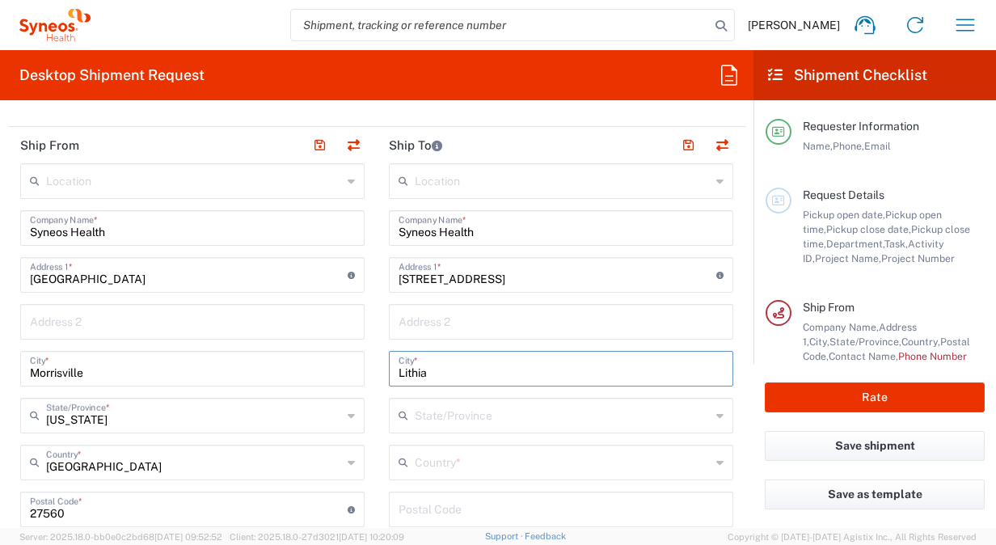
type input "Lithia"
click at [466, 407] on input "text" at bounding box center [563, 414] width 296 height 28
type input "f"
type input "Fl"
click at [713, 416] on div "Fl State/Province" at bounding box center [561, 416] width 344 height 36
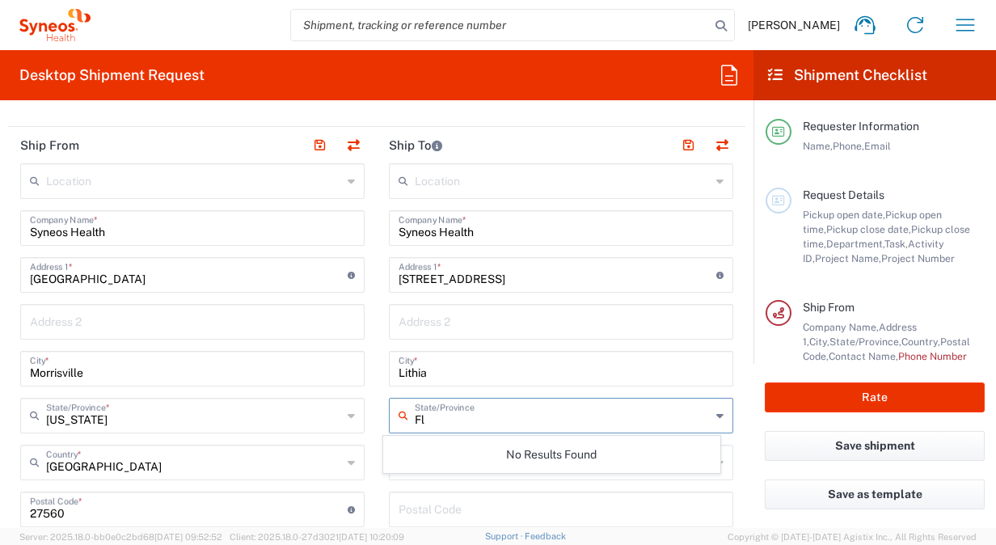
click at [716, 411] on icon at bounding box center [719, 416] width 7 height 26
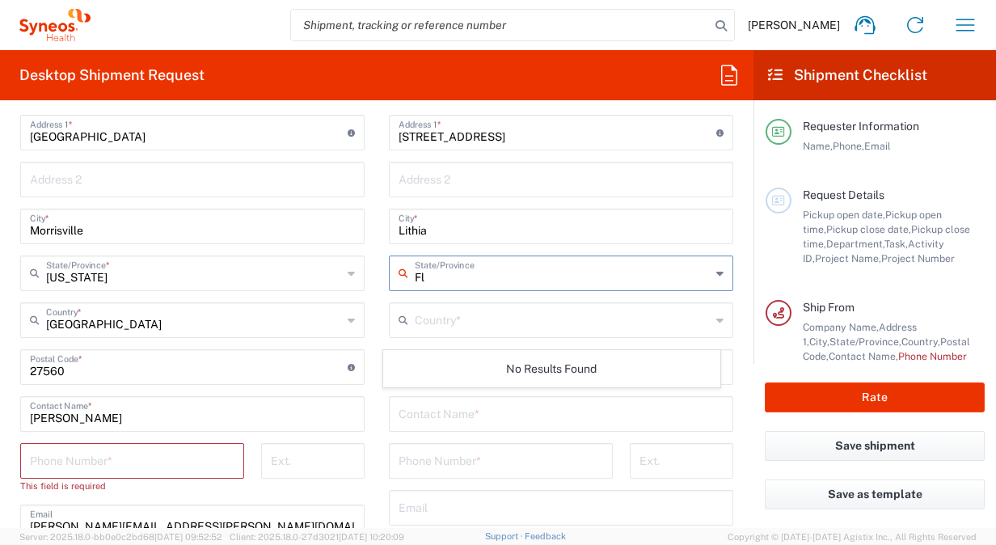
scroll to position [889, 0]
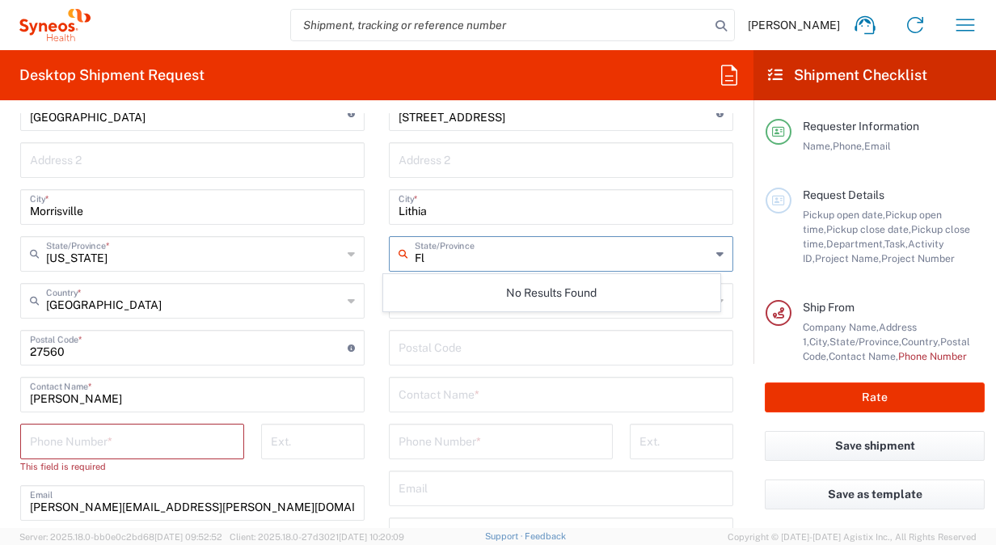
click at [419, 289] on div "No Results Found" at bounding box center [551, 292] width 336 height 37
click at [440, 261] on input "Fl" at bounding box center [563, 252] width 296 height 28
click at [441, 207] on input "Lithia" at bounding box center [561, 206] width 325 height 28
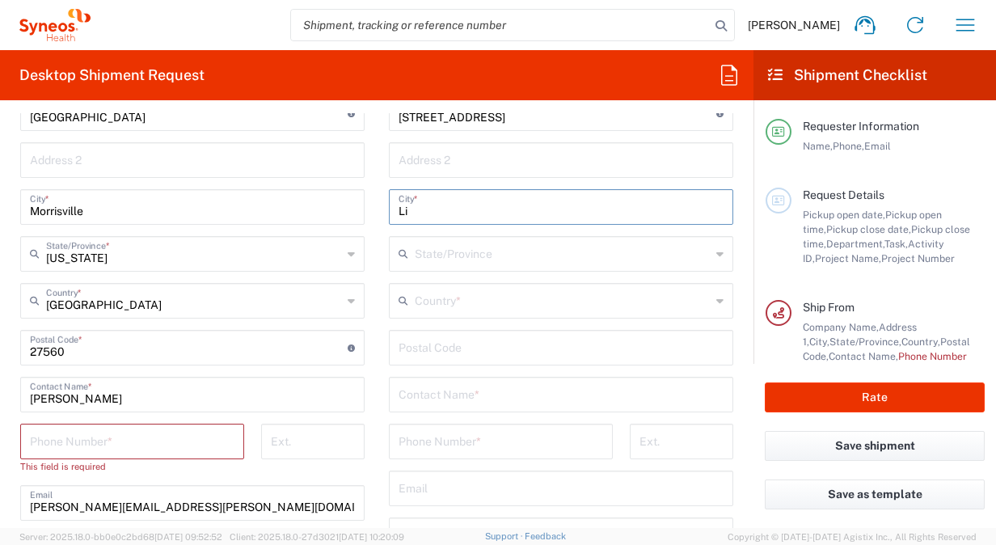
type input "L"
type input "T"
type input "Brandon"
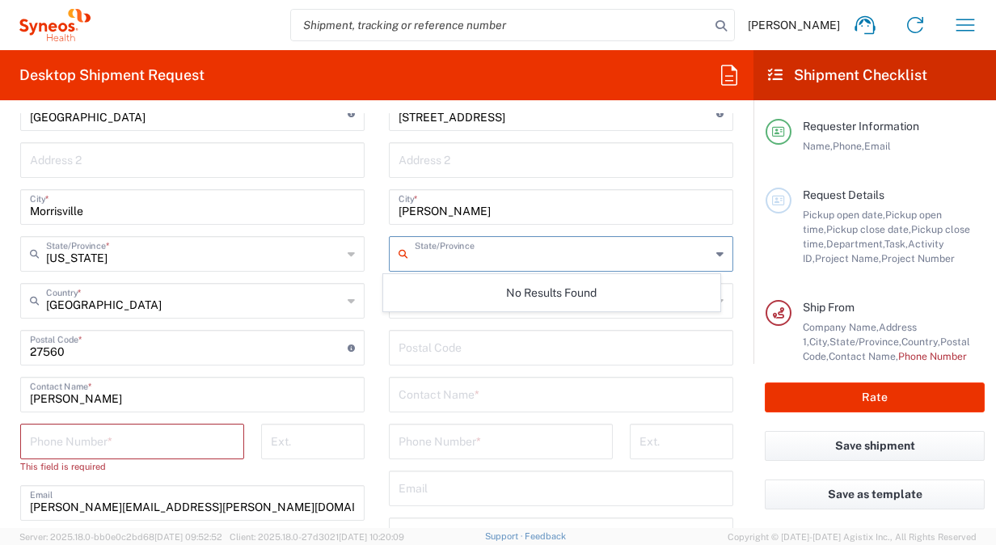
click at [437, 248] on input "text" at bounding box center [563, 252] width 296 height 28
type input "F"
drag, startPoint x: 440, startPoint y: 206, endPoint x: 337, endPoint y: 197, distance: 103.1
click at [337, 197] on div "Ship From Location Addison Whitney LLC-Morrisvile NC US Barcelona-Syneos Health…" at bounding box center [376, 333] width 737 height 736
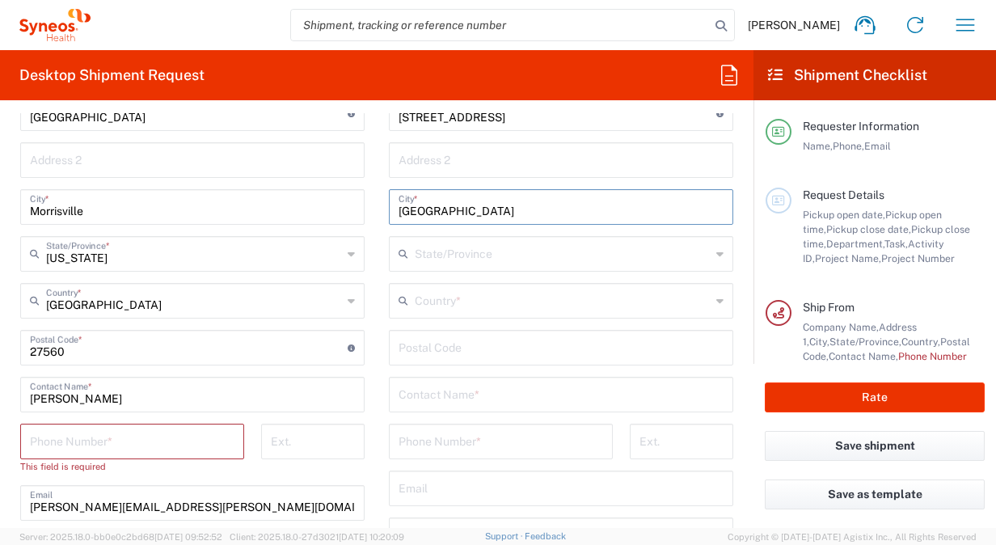
type input "Tampa"
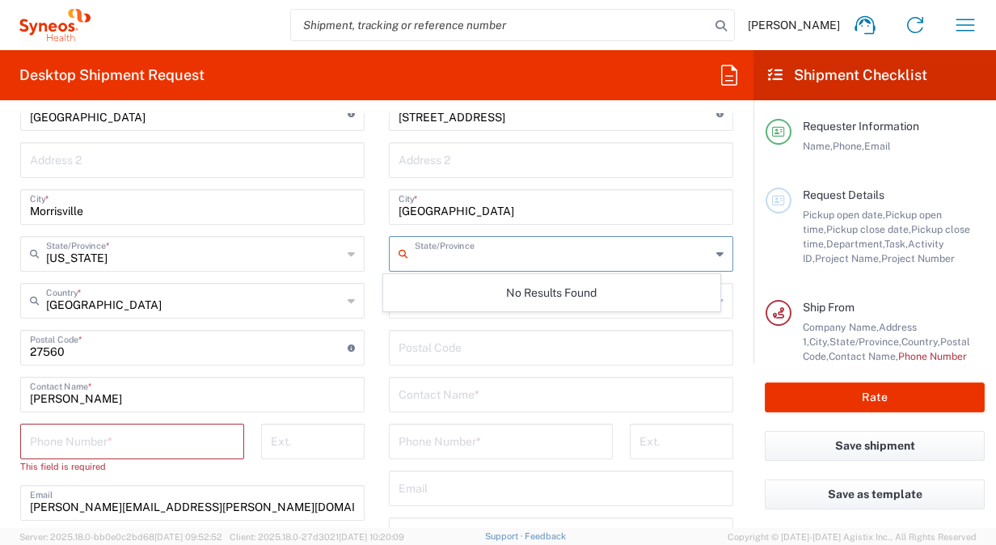
click at [446, 252] on input "text" at bounding box center [563, 252] width 296 height 28
type input "fl"
drag, startPoint x: 434, startPoint y: 258, endPoint x: 373, endPoint y: 252, distance: 60.9
click at [378, 252] on main "Location Addison Whitney LLC-Morrisvile NC US Barcelona-Syneos Health BioSector…" at bounding box center [561, 341] width 369 height 679
click at [459, 214] on input "Tampa" at bounding box center [561, 206] width 325 height 28
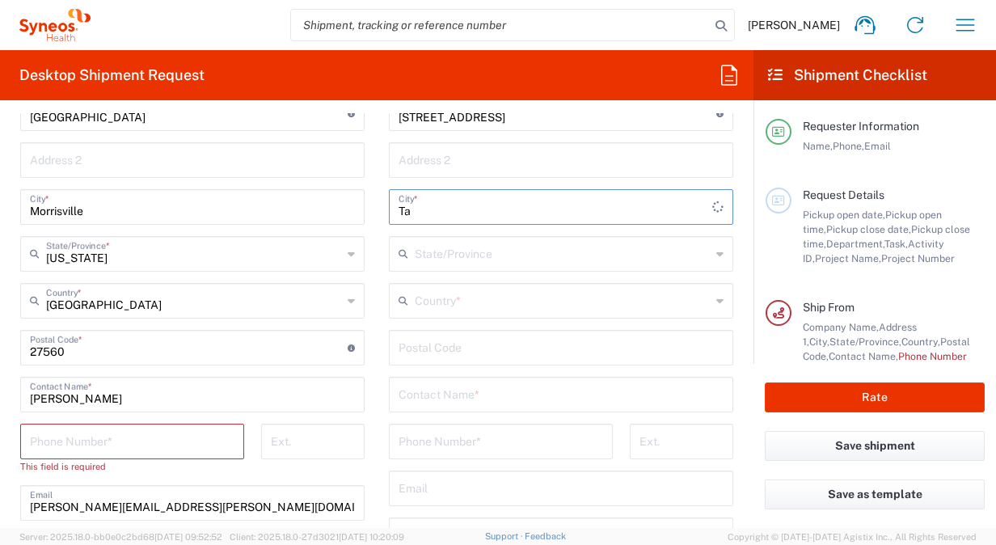
type input "T"
type input "Lithia"
click at [466, 302] on input "text" at bounding box center [563, 299] width 296 height 28
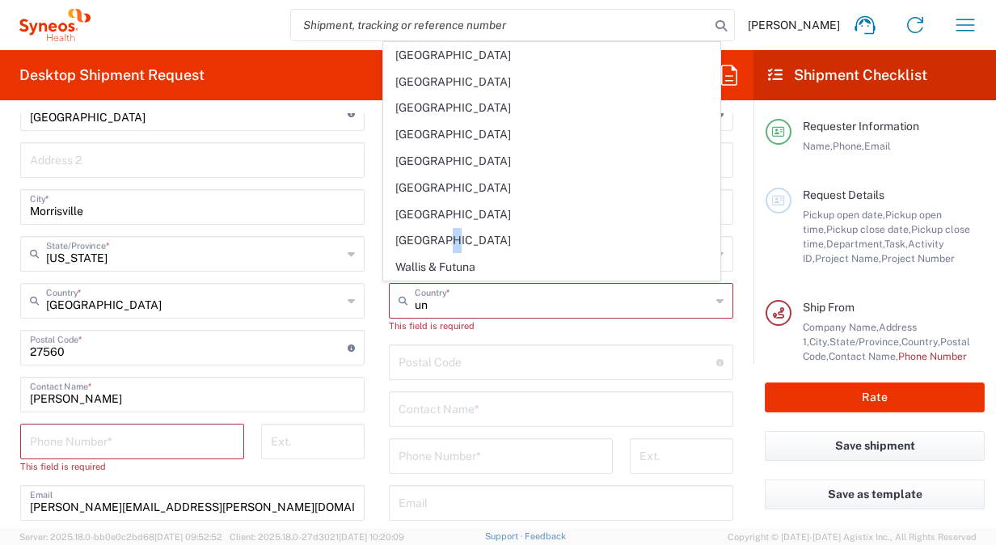
click at [442, 238] on span "[GEOGRAPHIC_DATA]" at bounding box center [551, 240] width 335 height 25
type input "[GEOGRAPHIC_DATA]"
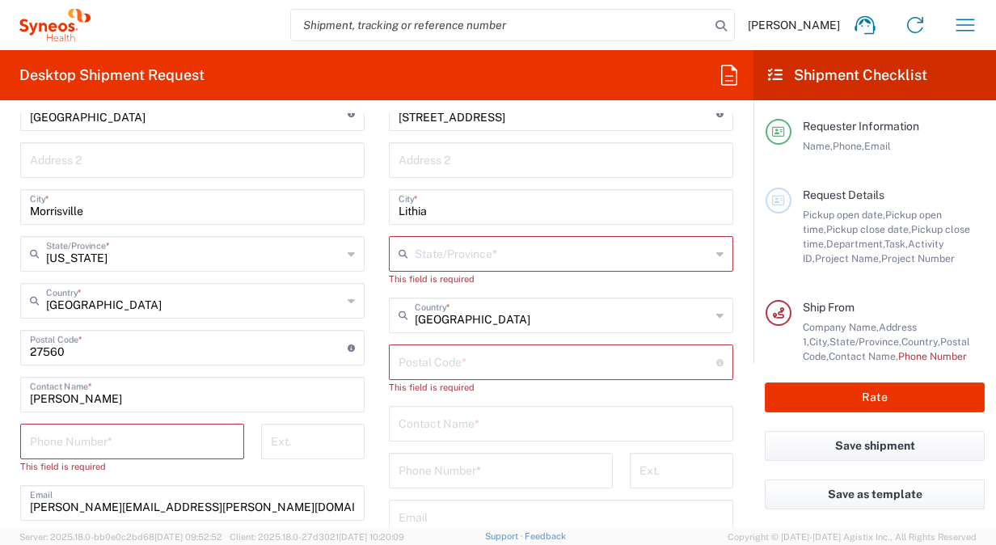
click at [479, 356] on input "undefined" at bounding box center [558, 361] width 318 height 28
type input "33547"
click at [462, 244] on input "text" at bounding box center [563, 252] width 296 height 28
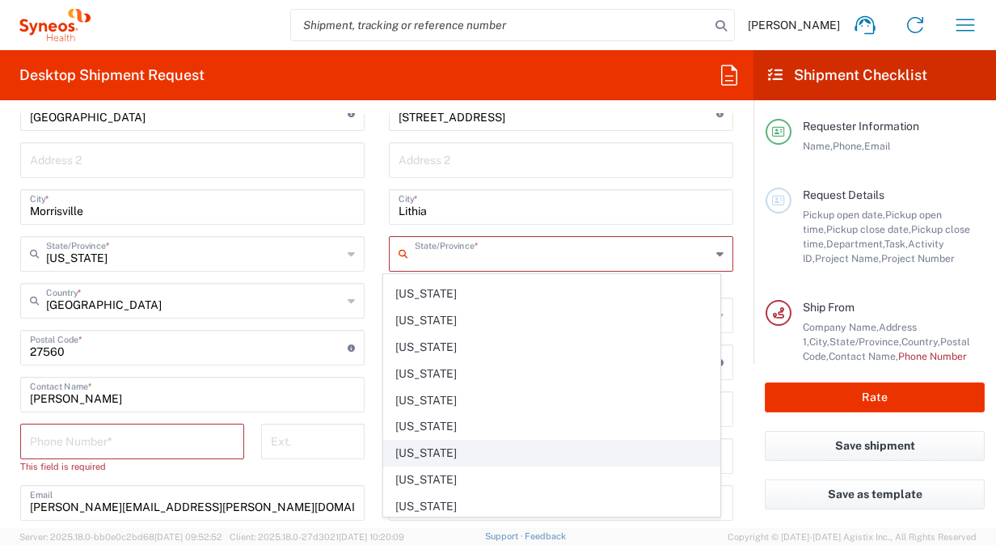
scroll to position [243, 0]
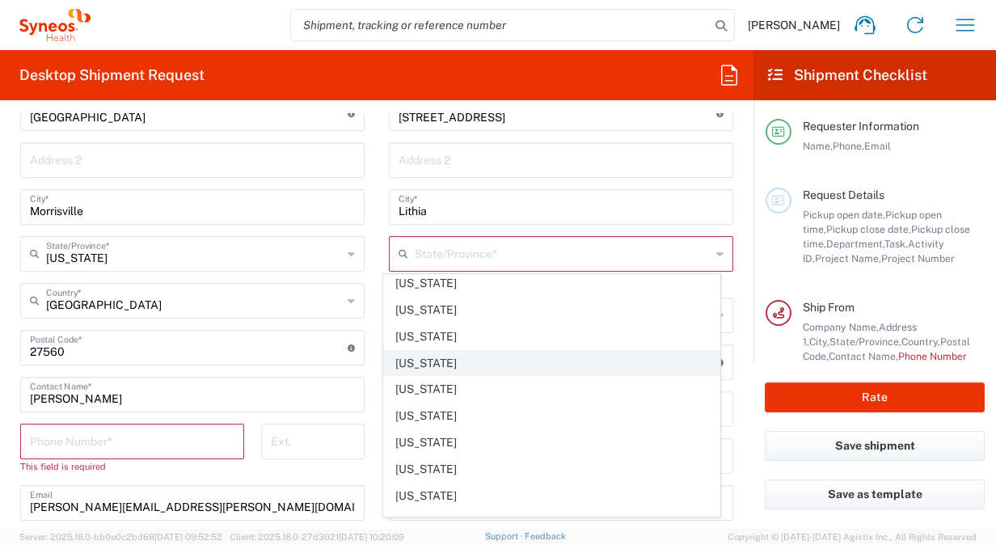
click at [428, 355] on span "[US_STATE]" at bounding box center [551, 363] width 335 height 25
type input "[US_STATE]"
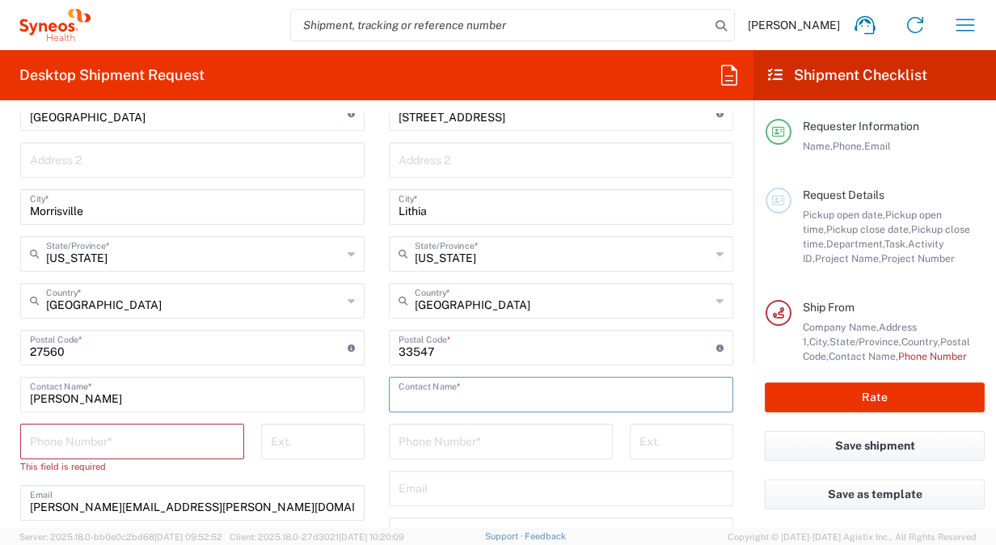
click at [431, 396] on input "text" at bounding box center [561, 393] width 325 height 28
type input "[PERSON_NAME]"
click at [422, 449] on input "tel" at bounding box center [501, 440] width 205 height 28
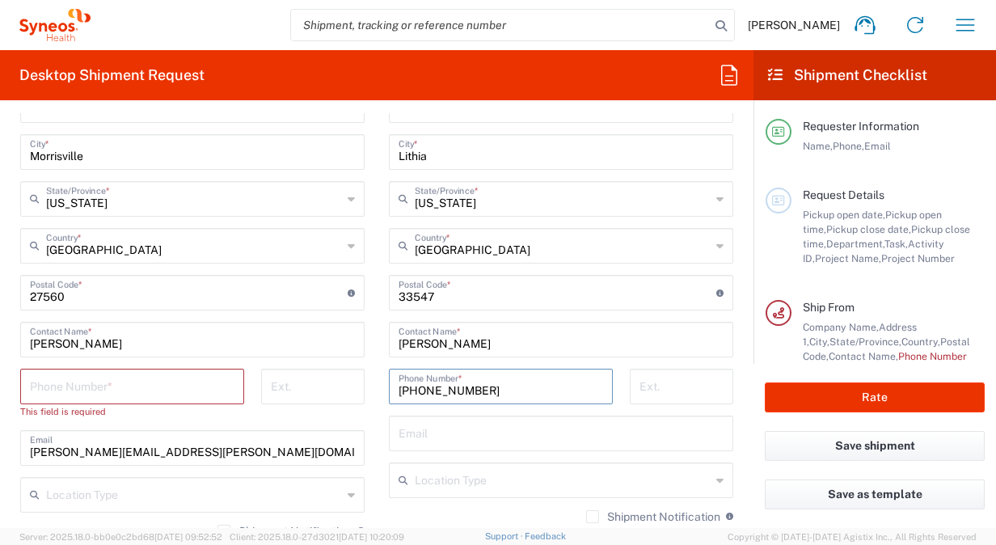
scroll to position [970, 0]
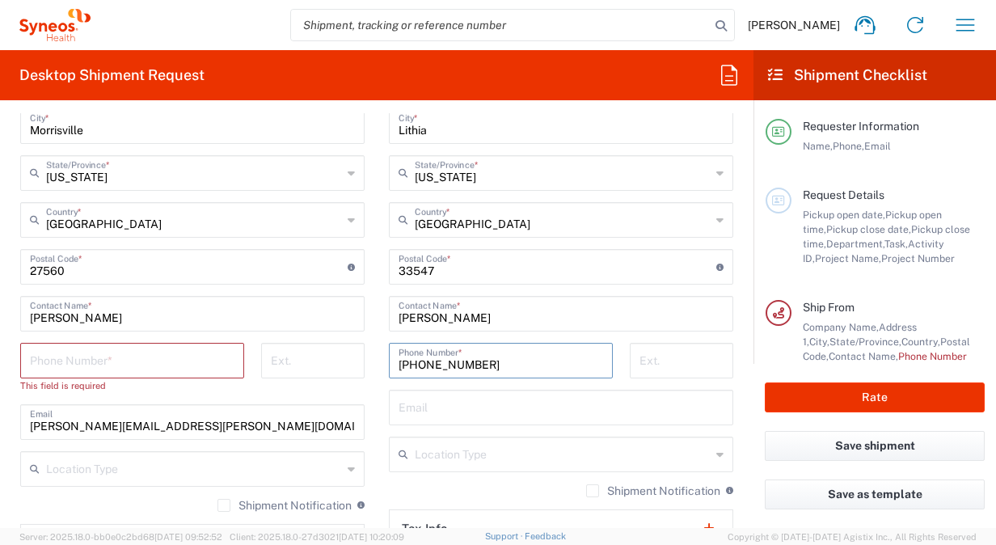
type input "[PHONE_NUMBER]"
drag, startPoint x: 117, startPoint y: 314, endPoint x: -3, endPoint y: 322, distance: 120.7
click at [0, 322] on html "Dayon Fletcher Home Shipment estimator Shipment tracking Desktop shipment reque…" at bounding box center [498, 272] width 996 height 545
click at [87, 359] on input "tel" at bounding box center [132, 359] width 205 height 28
click at [146, 303] on input "Darrion Campbell" at bounding box center [192, 312] width 325 height 28
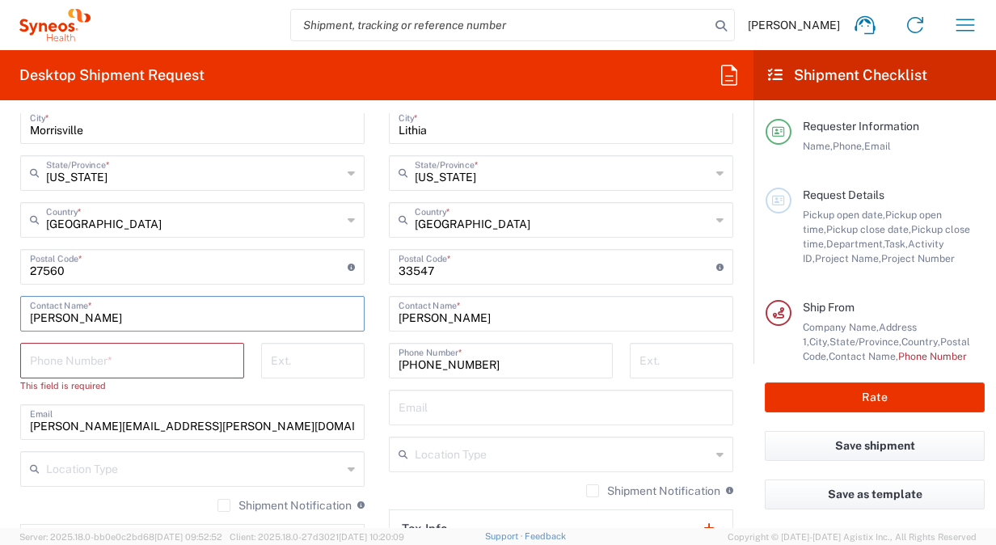
click at [124, 314] on input "Darrion Campbell Walker" at bounding box center [192, 312] width 325 height 28
type input "Darrion Campbell -Walker"
click at [69, 362] on input "tel" at bounding box center [132, 359] width 205 height 28
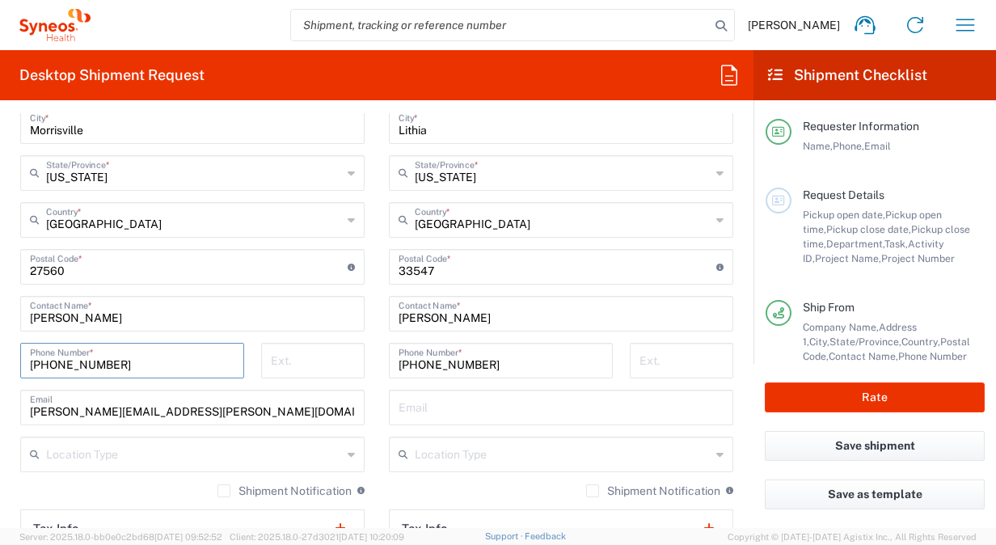
type input "919-491-3326"
drag, startPoint x: 106, startPoint y: 409, endPoint x: 0, endPoint y: 401, distance: 106.2
click at [2, 411] on form "Requester Information Dayon Fletcher Name * 813-486-0949 Phone * dayon.fletcher…" at bounding box center [376, 320] width 753 height 415
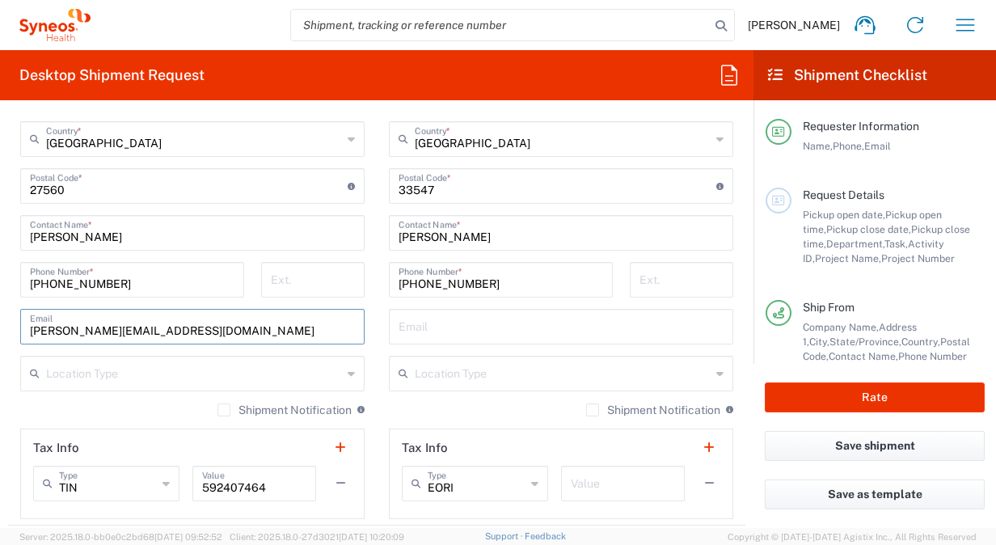
type input "darrion.campbellwalker@syneoshealth.com"
click at [348, 375] on icon at bounding box center [351, 374] width 7 height 26
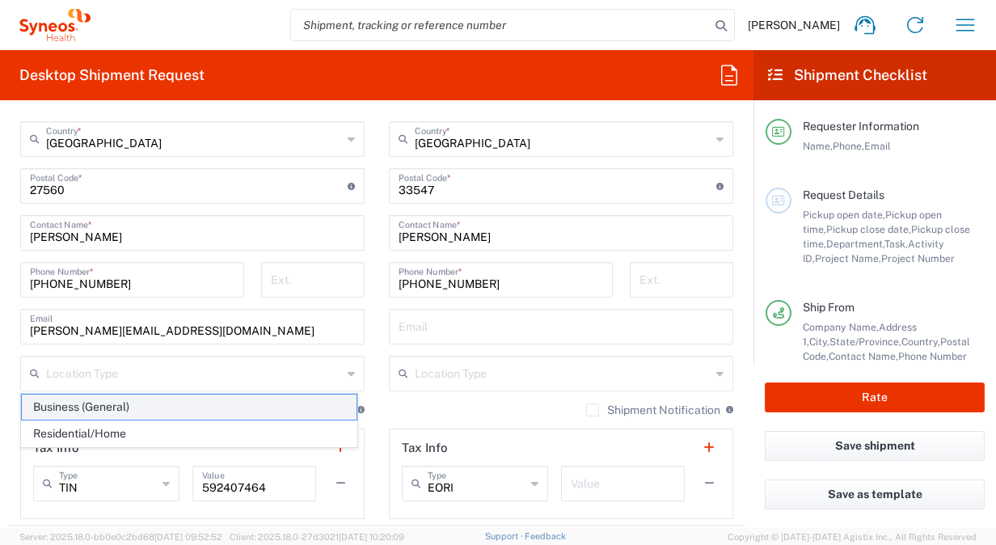
click at [192, 416] on span "Business (General)" at bounding box center [189, 407] width 335 height 25
type input "Business (General)"
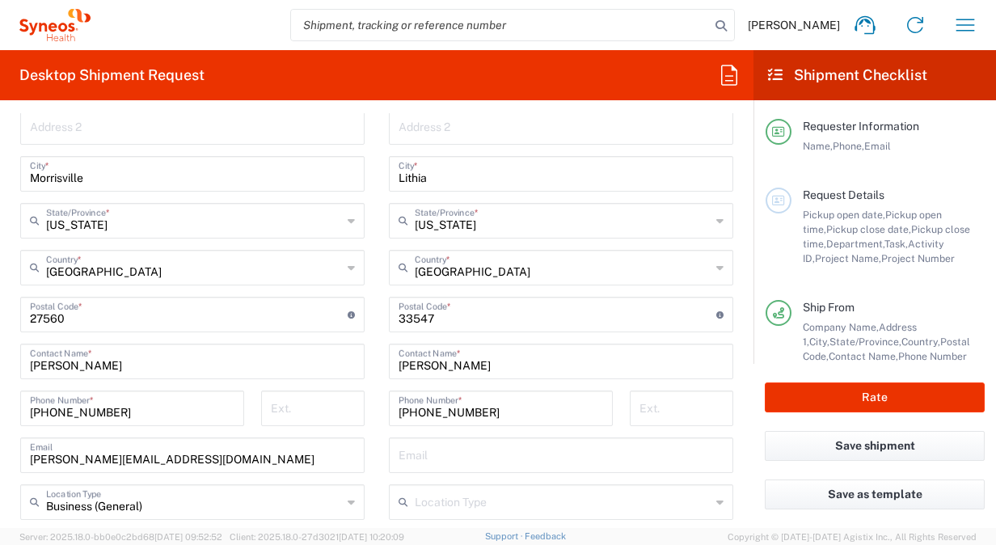
scroll to position [970, 0]
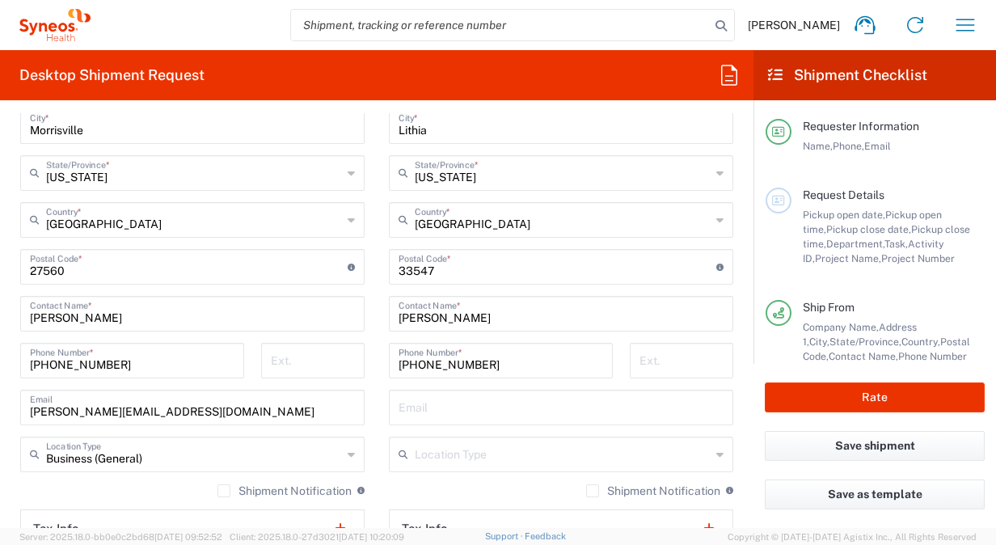
click at [430, 401] on input "text" at bounding box center [561, 406] width 325 height 28
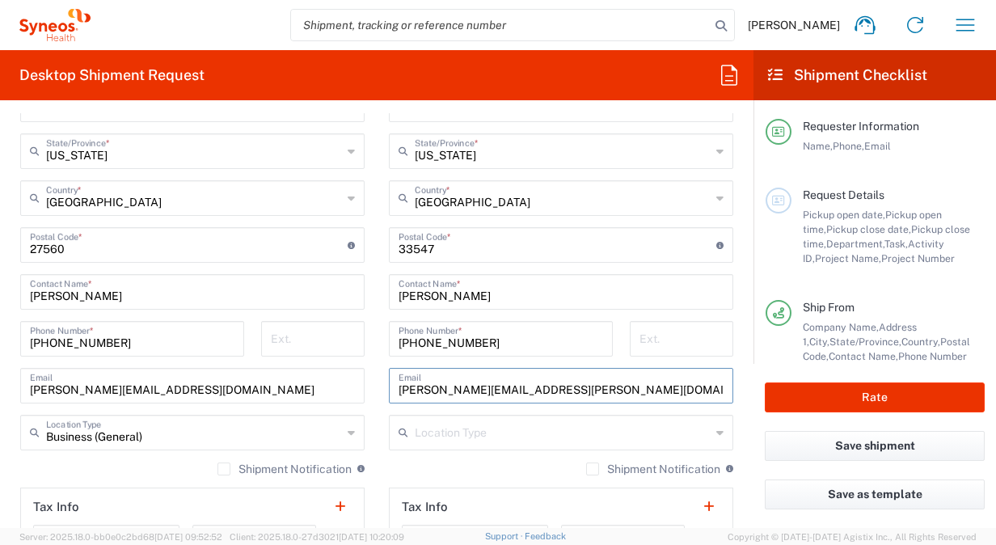
scroll to position [1051, 0]
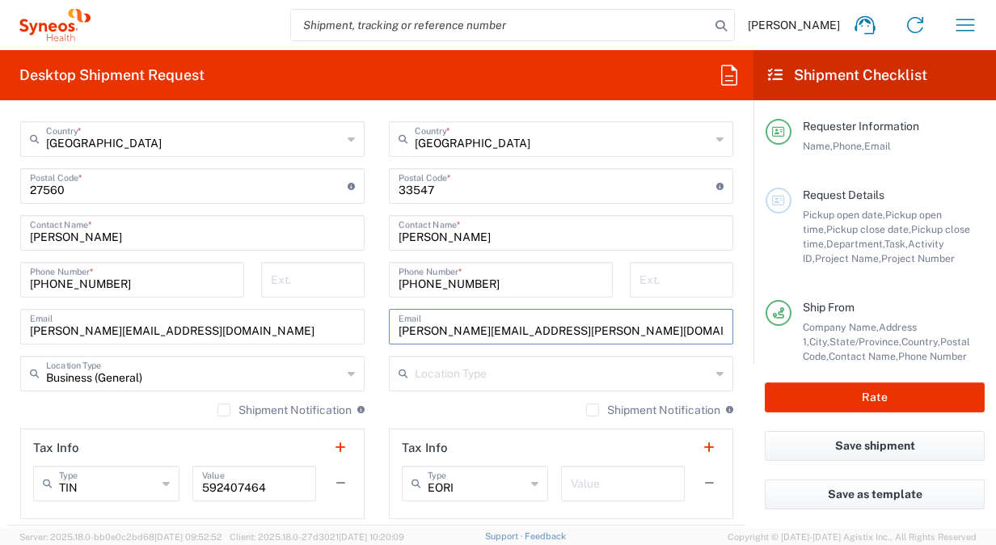
type input "[PERSON_NAME][EMAIL_ADDRESS][PERSON_NAME][DOMAIN_NAME]"
click at [716, 367] on icon at bounding box center [719, 374] width 7 height 26
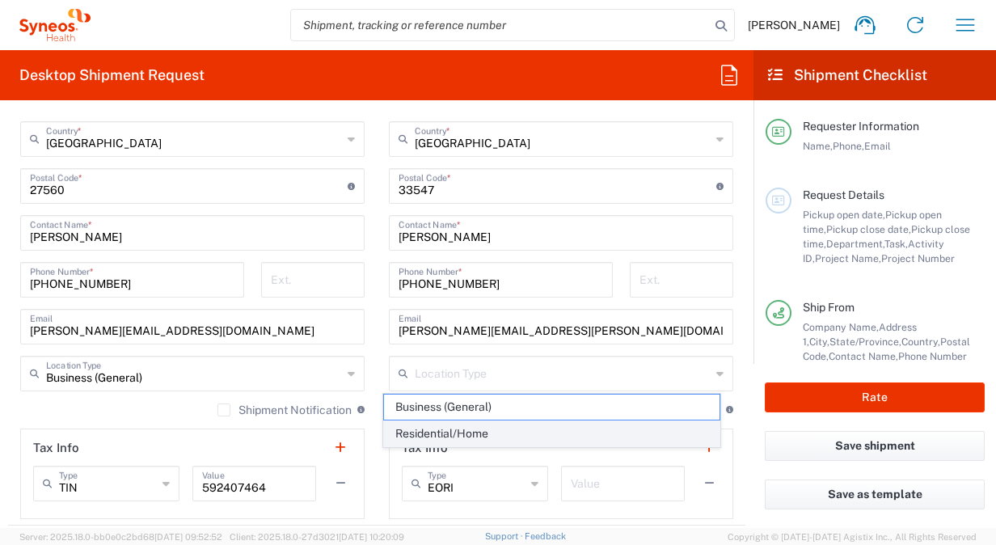
click at [463, 433] on span "Residential/Home" at bounding box center [551, 433] width 335 height 25
type input "Residential/Home"
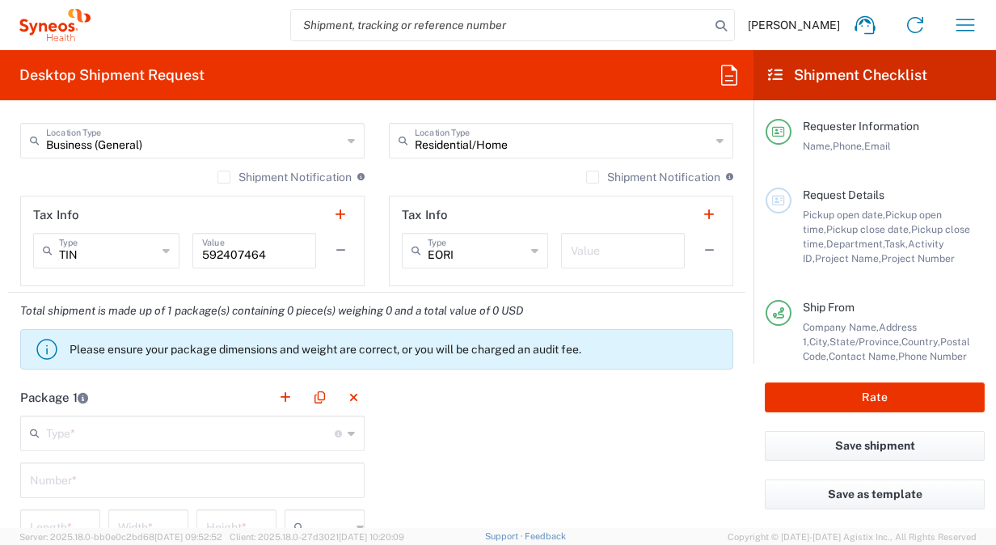
scroll to position [1374, 0]
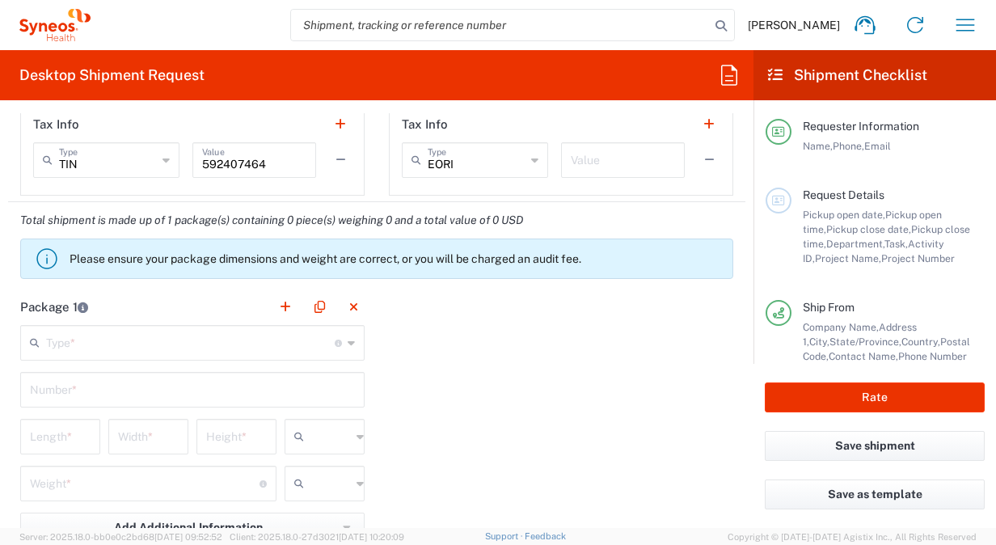
click at [348, 336] on icon at bounding box center [351, 343] width 7 height 26
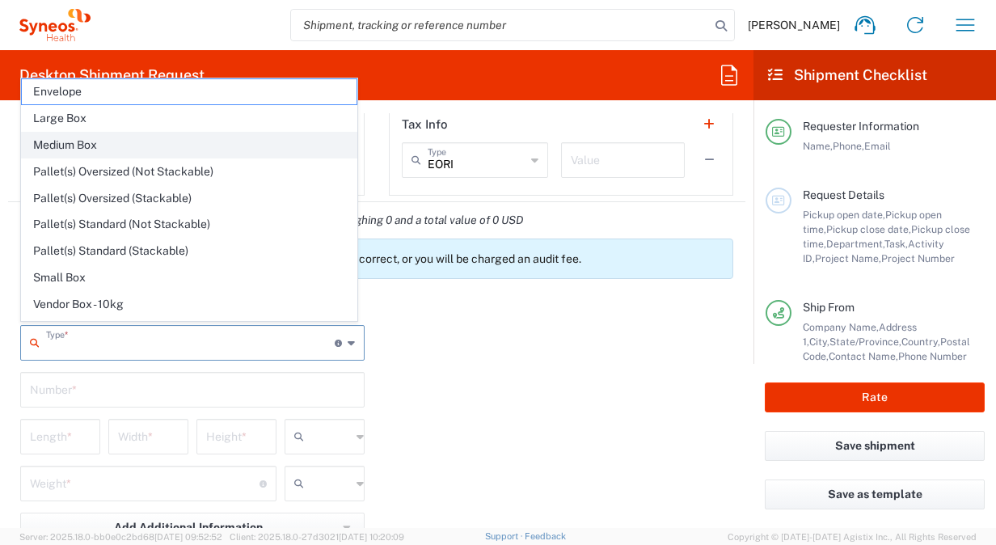
click at [94, 144] on span "Medium Box" at bounding box center [189, 145] width 335 height 25
type input "Medium Box"
type input "13"
type input "11.5"
type input "2.5"
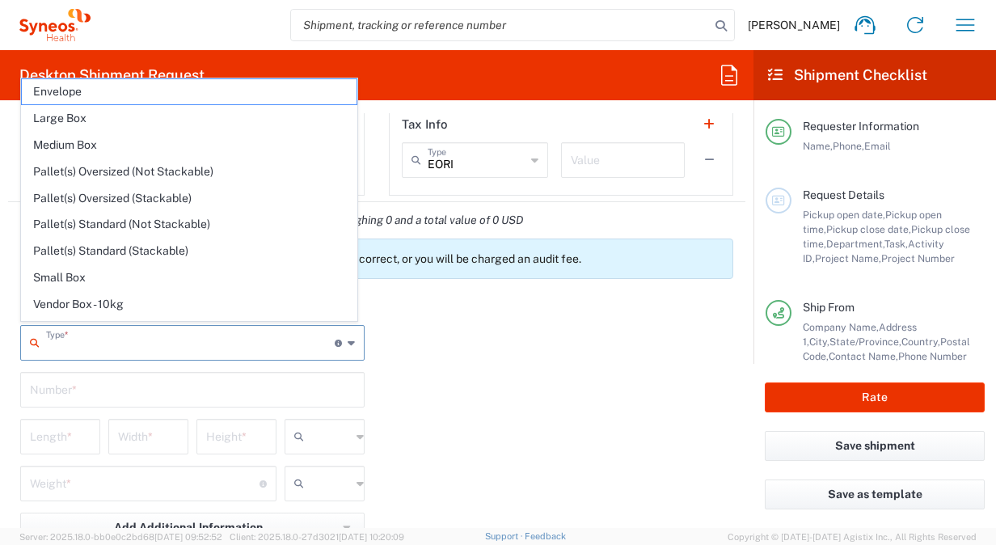
type input "in"
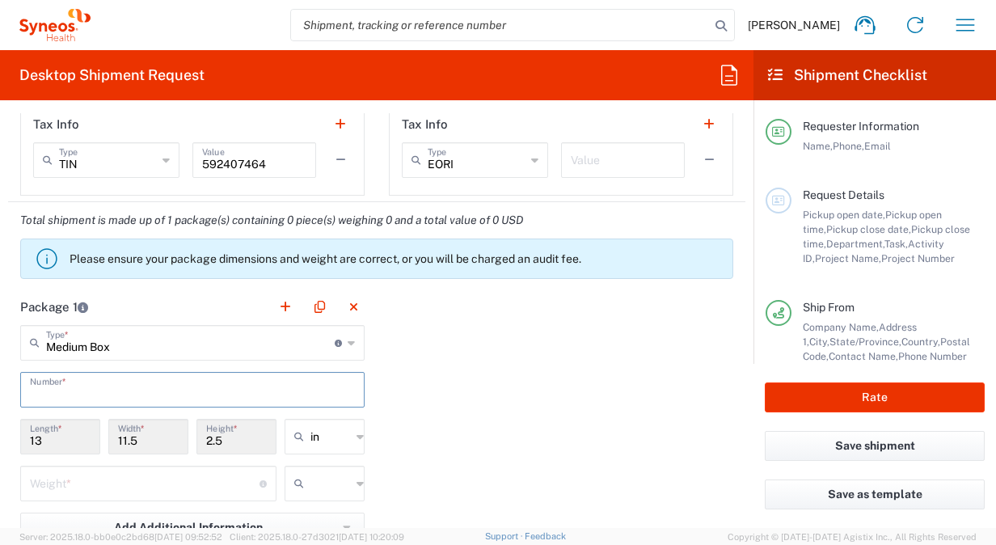
click at [95, 386] on input "text" at bounding box center [192, 388] width 325 height 28
type input "1"
click at [144, 431] on input "11.5" at bounding box center [148, 435] width 61 height 28
drag, startPoint x: 48, startPoint y: 437, endPoint x: -3, endPoint y: 428, distance: 51.7
click at [0, 428] on html "Dayon Fletcher Home Shipment estimator Shipment tracking Desktop shipment reque…" at bounding box center [498, 272] width 996 height 545
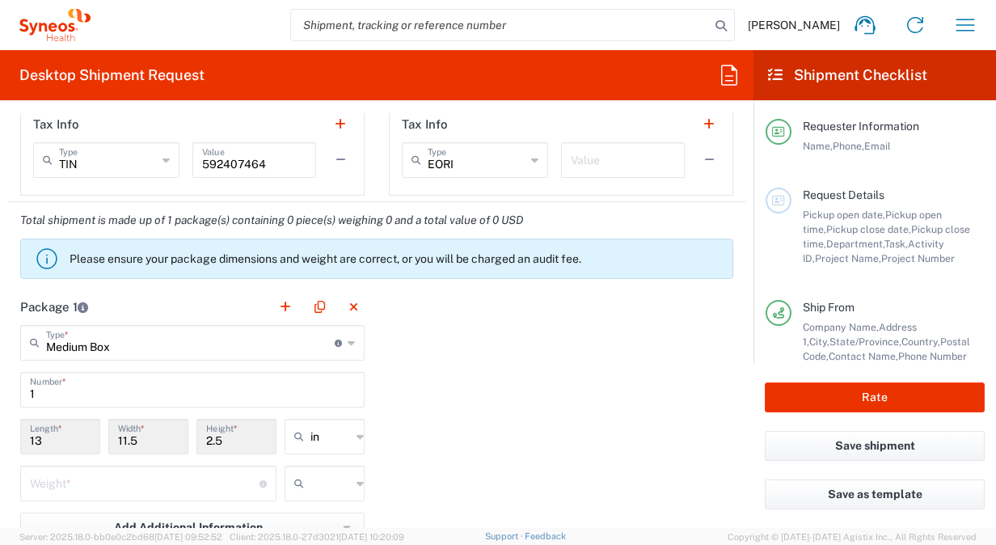
drag, startPoint x: 0, startPoint y: 432, endPoint x: 69, endPoint y: 437, distance: 68.9
click at [69, 437] on input "13" at bounding box center [60, 435] width 61 height 28
click at [57, 441] on input "13" at bounding box center [60, 435] width 61 height 28
click at [49, 436] on input "13" at bounding box center [60, 435] width 61 height 28
drag, startPoint x: 146, startPoint y: 433, endPoint x: 103, endPoint y: 433, distance: 42.8
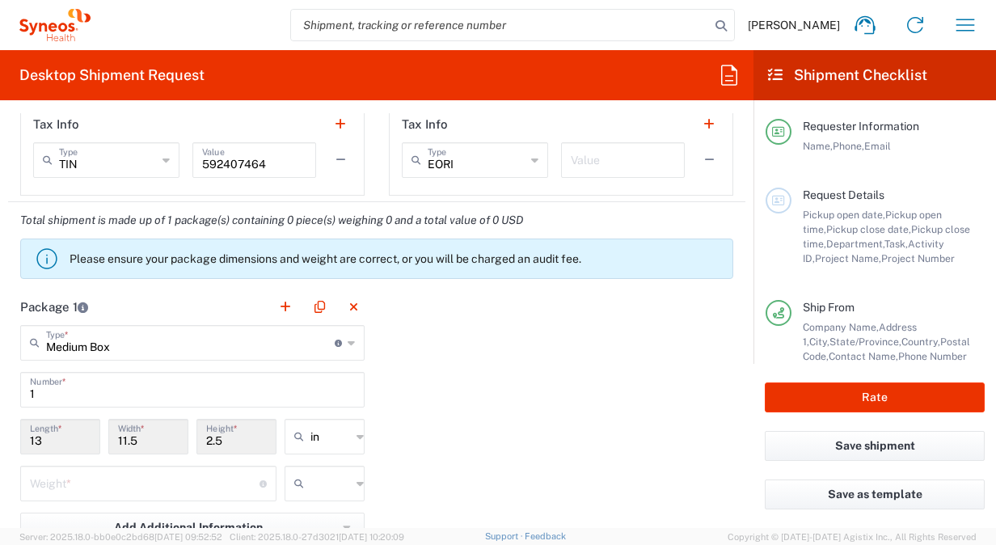
click at [105, 433] on div "11.5 Width *" at bounding box center [148, 442] width 88 height 47
drag, startPoint x: 103, startPoint y: 433, endPoint x: 228, endPoint y: 436, distance: 124.5
click at [228, 436] on input "2.5" at bounding box center [236, 435] width 61 height 28
click at [217, 442] on input "2.5" at bounding box center [236, 435] width 61 height 28
click at [61, 440] on input "13" at bounding box center [60, 435] width 61 height 28
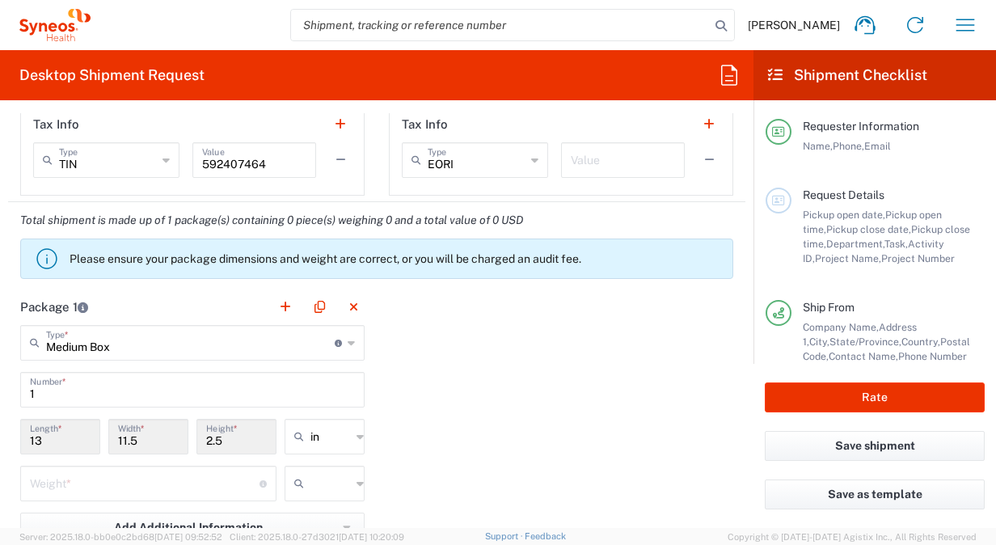
click at [60, 440] on input "13" at bounding box center [60, 435] width 61 height 28
drag, startPoint x: 492, startPoint y: 364, endPoint x: 398, endPoint y: 377, distance: 95.5
click at [493, 364] on div "Package 1 Medium Box Type * Material used to package goods Envelope Large Box M…" at bounding box center [376, 466] width 737 height 355
type input "Medium Box"
click at [326, 340] on input "Medium Box" at bounding box center [190, 341] width 289 height 28
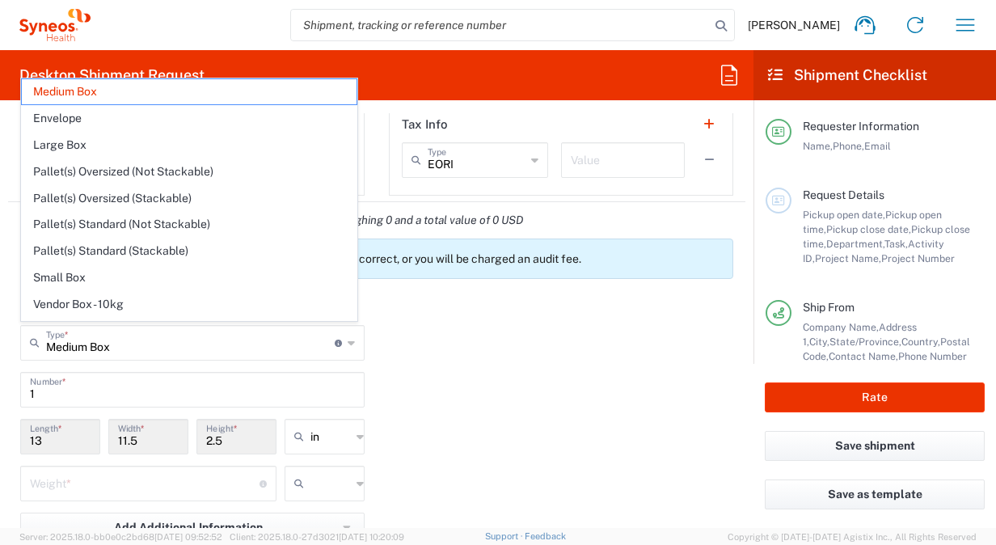
click at [505, 350] on div "Package 1 Medium Box Type * Material used to package goods Medium Box Envelope …" at bounding box center [376, 466] width 737 height 355
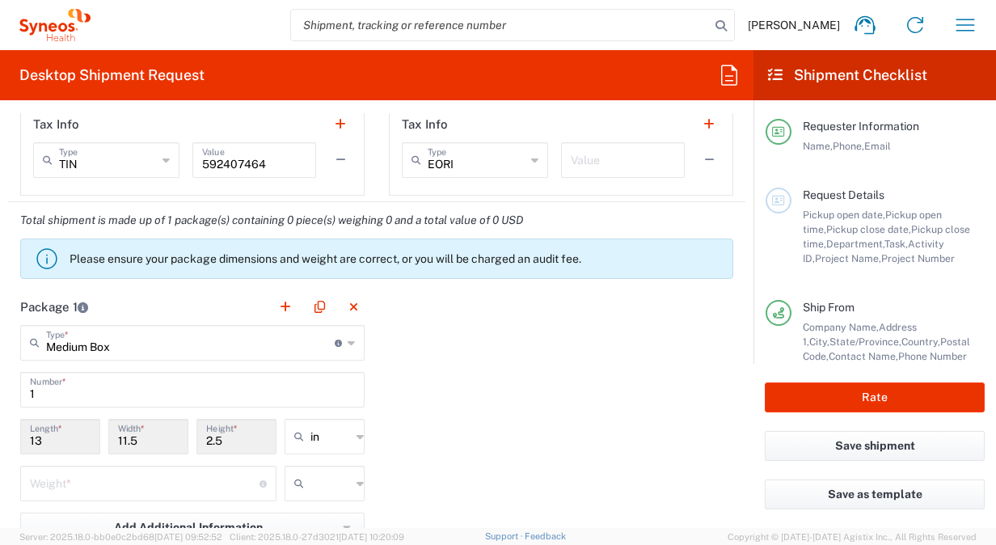
click at [68, 436] on input "13" at bounding box center [60, 435] width 61 height 28
drag, startPoint x: 58, startPoint y: 441, endPoint x: 0, endPoint y: 438, distance: 58.3
click at [0, 436] on form "Requester Information Dayon Fletcher Name * 813-486-0949 Phone * dayon.fletcher…" at bounding box center [376, 320] width 753 height 415
drag, startPoint x: 0, startPoint y: 438, endPoint x: 141, endPoint y: 428, distance: 141.8
click at [137, 428] on input "11.5" at bounding box center [148, 435] width 61 height 28
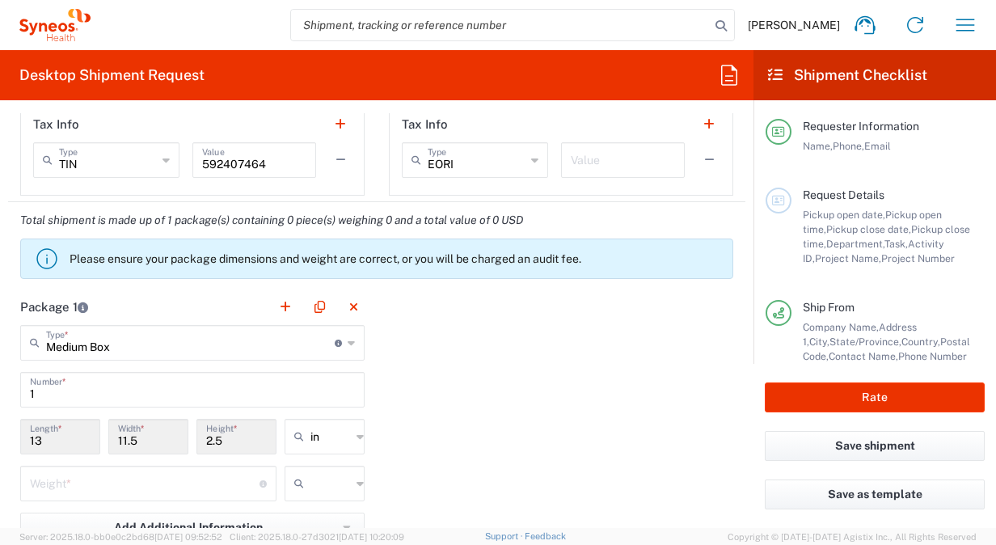
click at [138, 433] on input "11.5" at bounding box center [148, 435] width 61 height 28
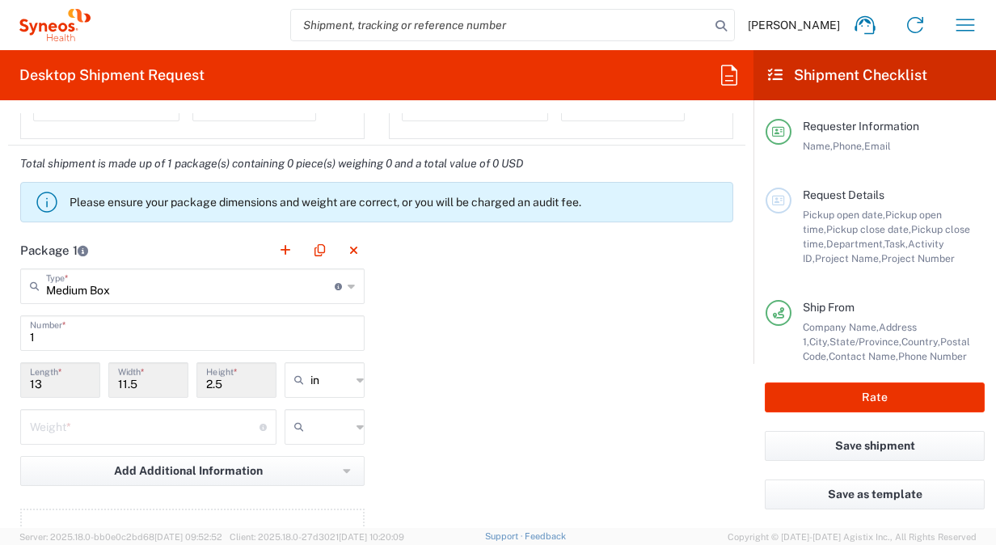
scroll to position [1455, 0]
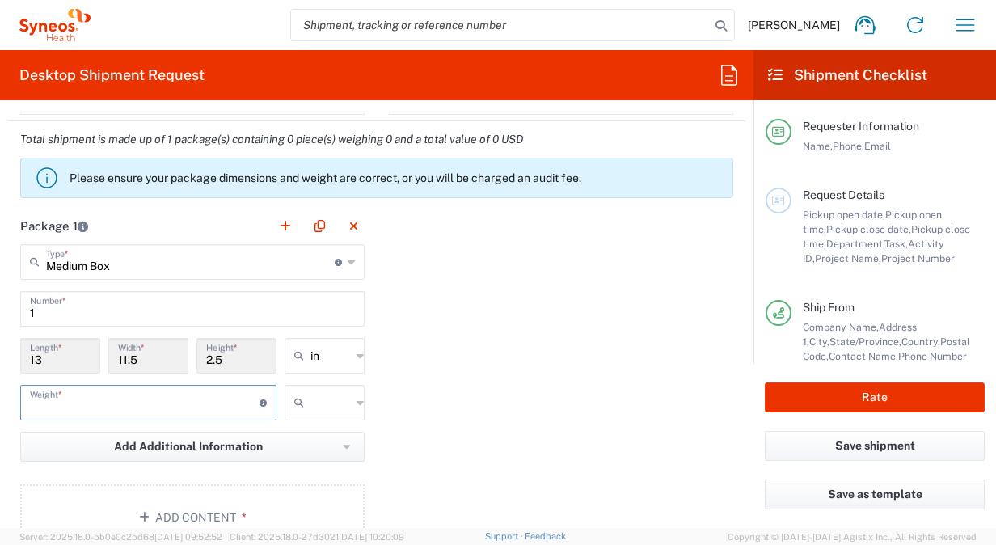
click at [116, 390] on input "number" at bounding box center [145, 401] width 230 height 28
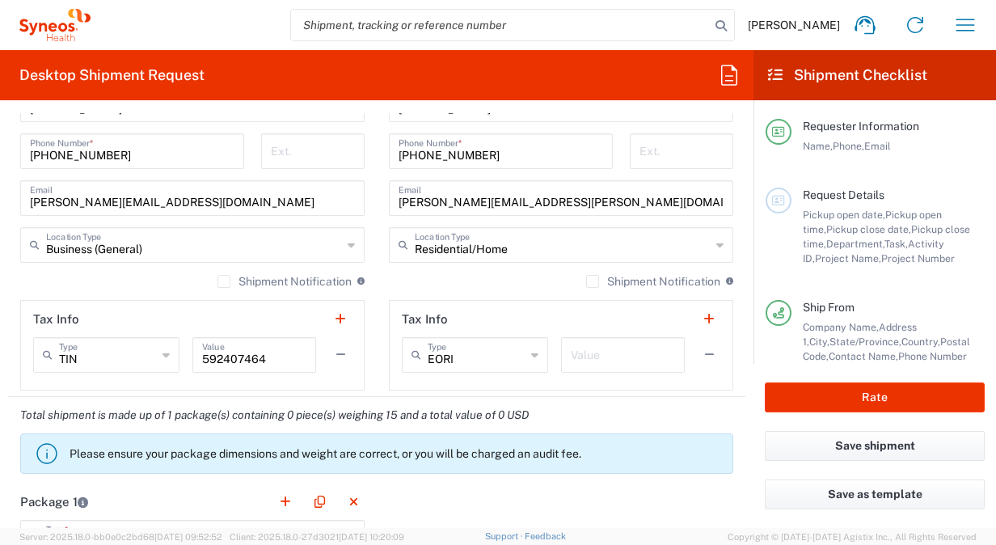
scroll to position [1293, 0]
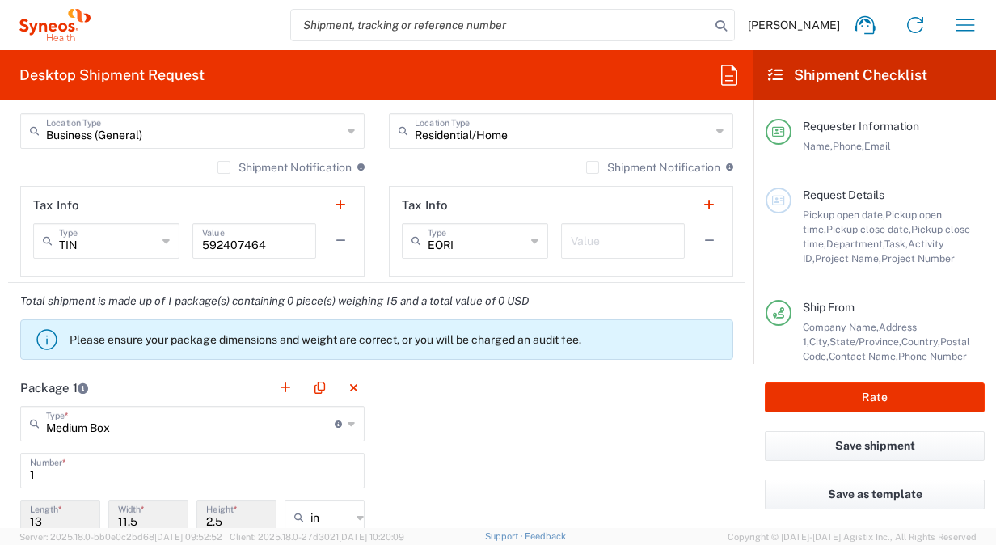
type input "15"
click at [348, 420] on icon at bounding box center [351, 424] width 7 height 26
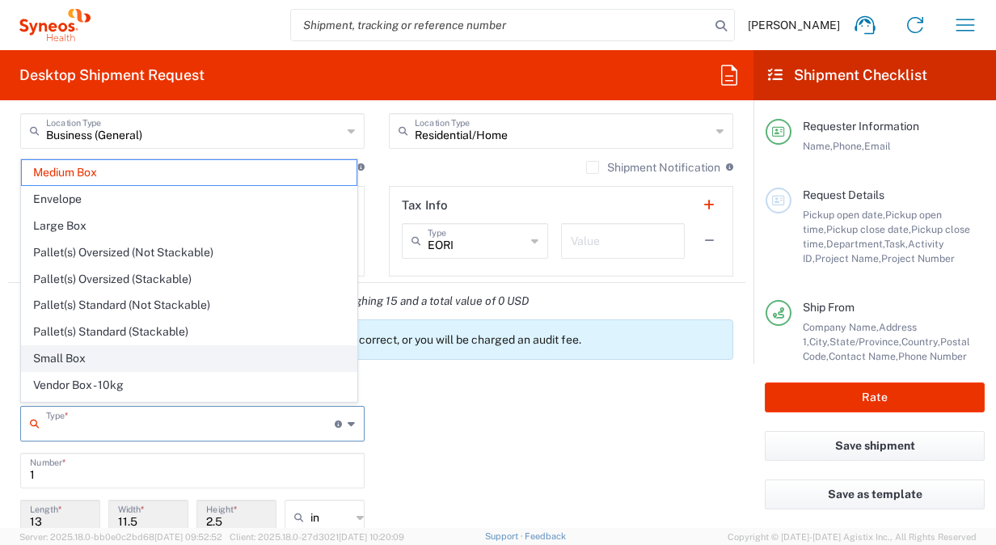
click at [89, 357] on span "Small Box" at bounding box center [189, 358] width 335 height 25
type input "Small Box"
type input "12.25"
type input "11"
type input "1.5"
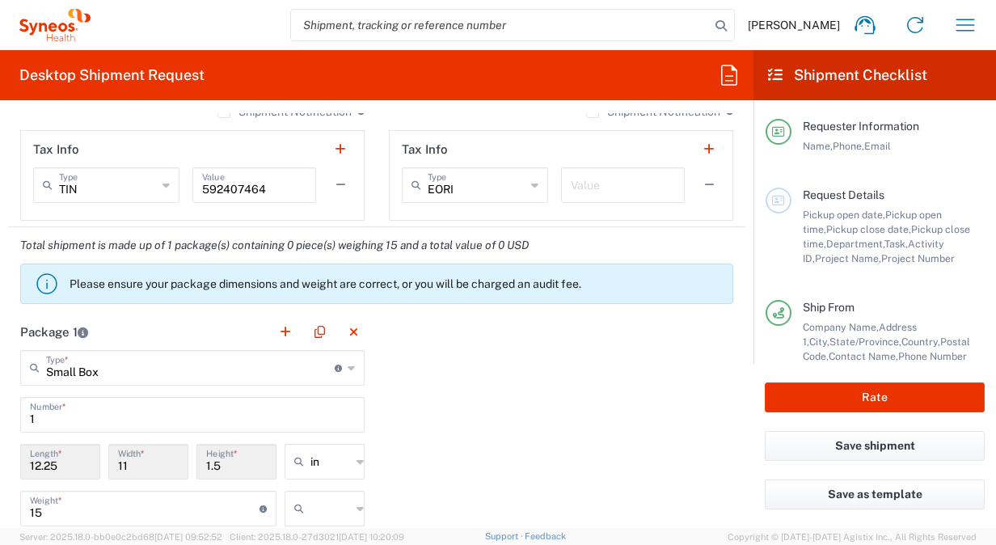
scroll to position [1374, 0]
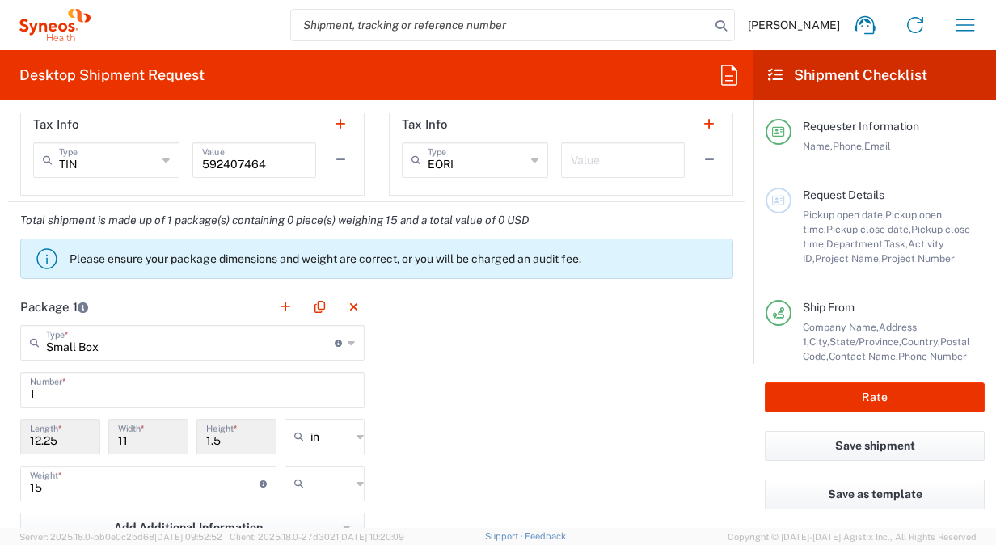
click at [348, 336] on icon at bounding box center [351, 343] width 7 height 26
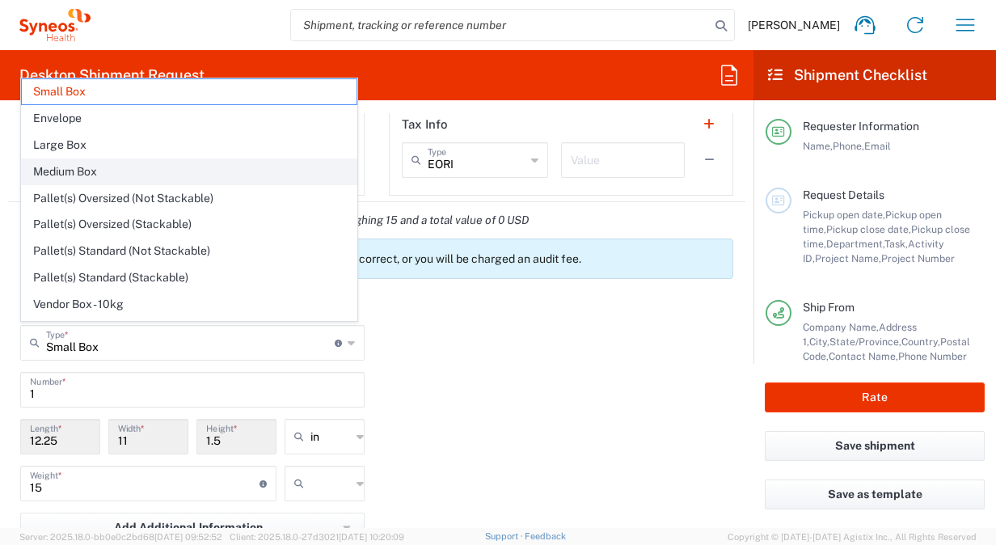
click at [128, 174] on span "Medium Box" at bounding box center [189, 171] width 335 height 25
type input "Medium Box"
type input "13"
type input "11.5"
type input "2.5"
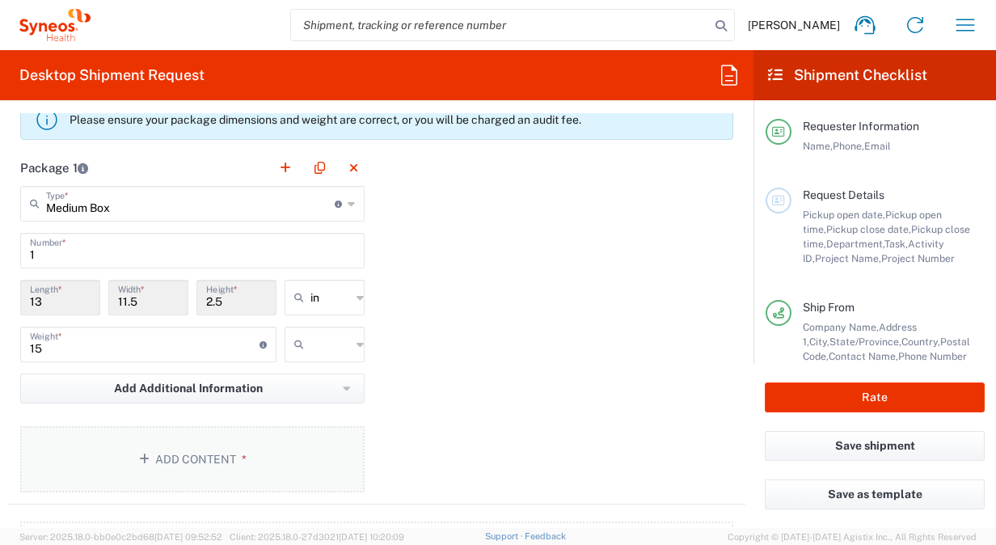
scroll to position [1536, 0]
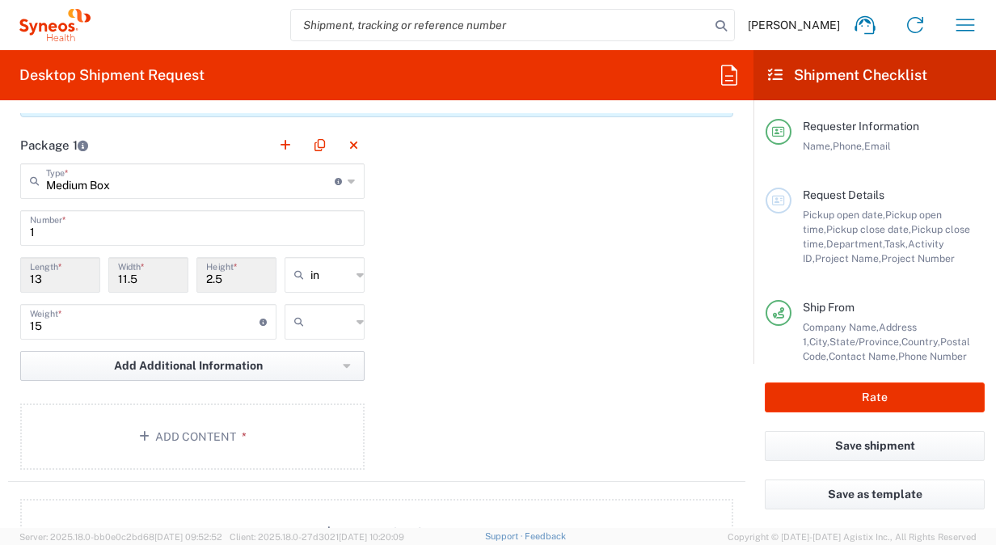
click at [351, 359] on button "Add Additional Information" at bounding box center [192, 366] width 344 height 30
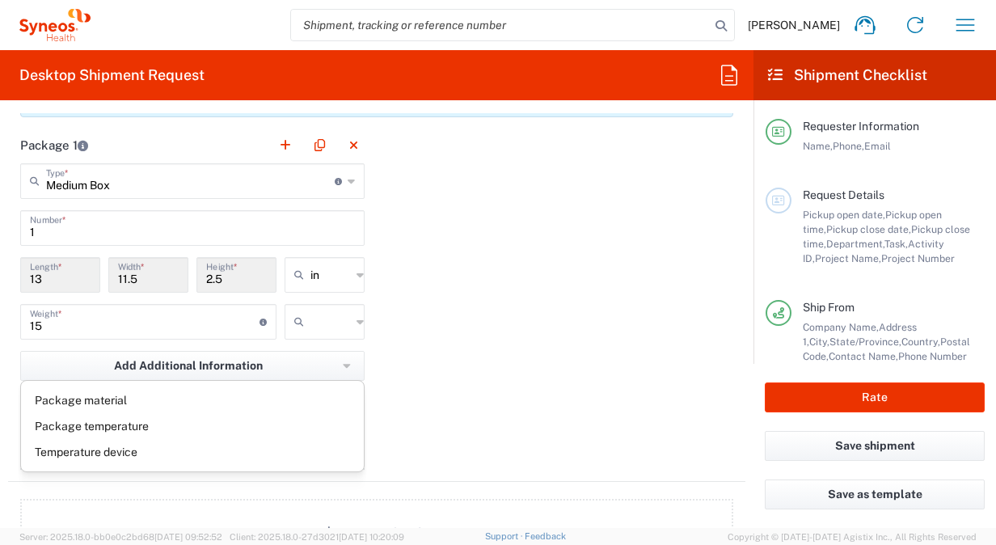
click at [484, 370] on div "Package 1 Medium Box Type * Material used to package goods Small Box Envelope L…" at bounding box center [376, 304] width 737 height 355
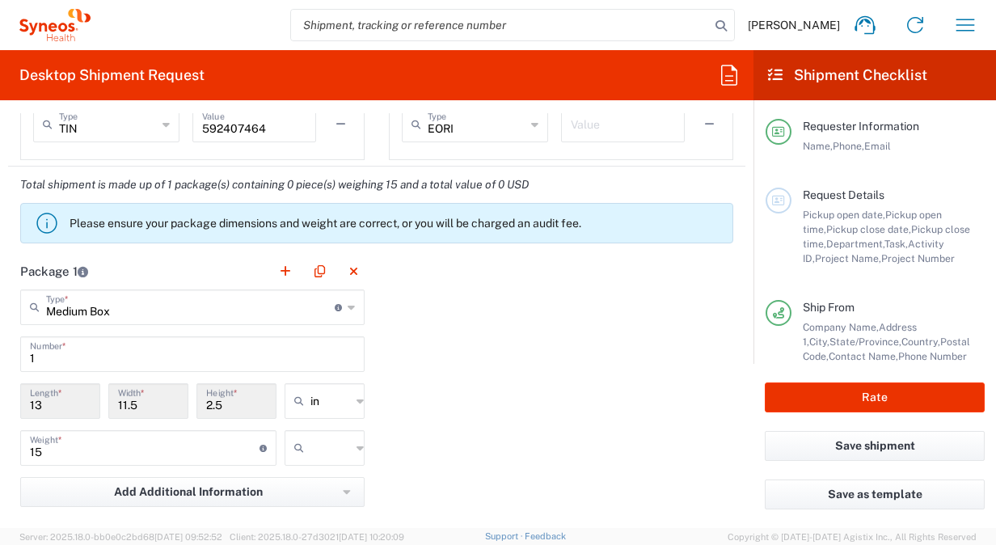
scroll to position [1374, 0]
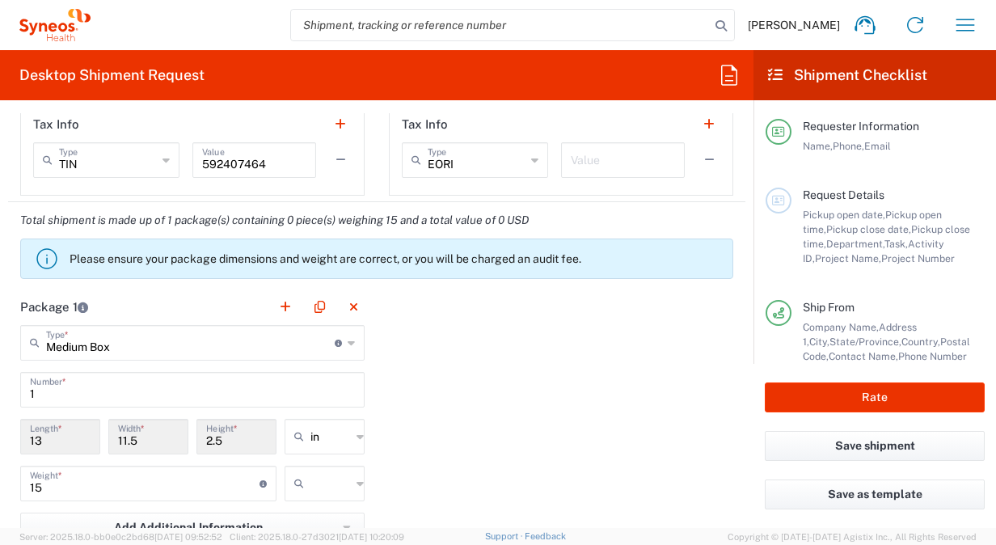
click at [348, 338] on icon at bounding box center [351, 343] width 7 height 26
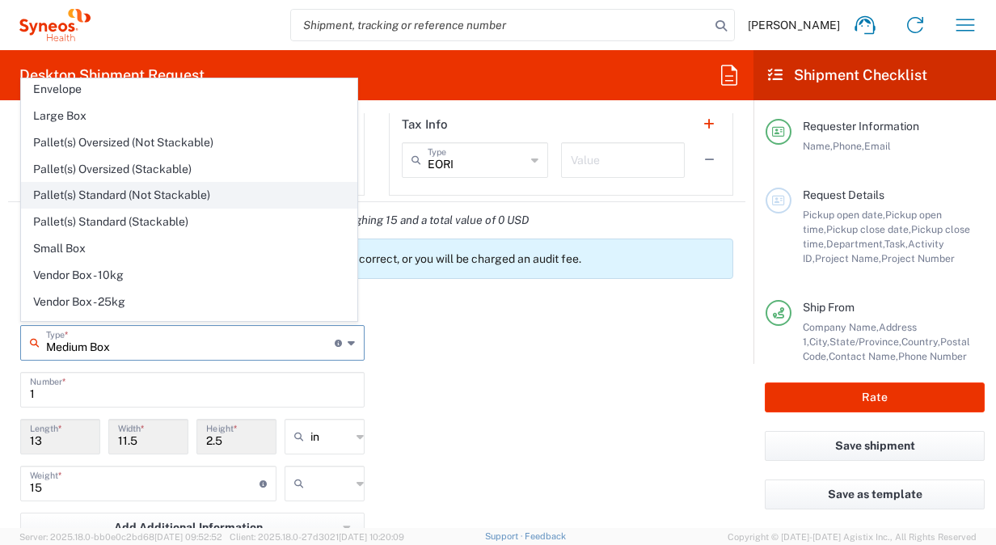
scroll to position [43, 0]
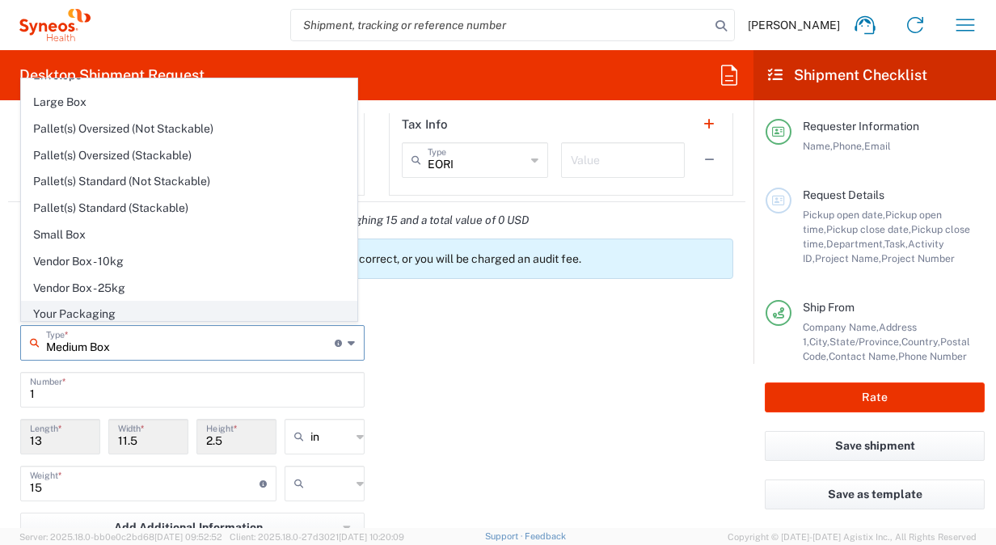
click at [141, 310] on span "Your Packaging" at bounding box center [189, 314] width 335 height 25
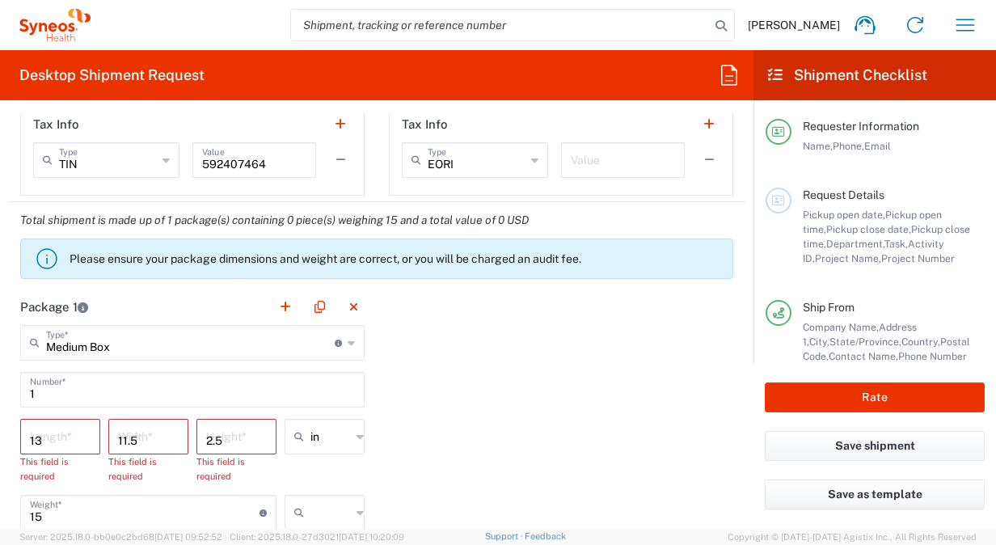
type input "Your Packaging"
click at [42, 430] on input "number" at bounding box center [60, 435] width 61 height 28
type input "6"
click at [157, 433] on input "number" at bounding box center [148, 435] width 61 height 28
type input "11"
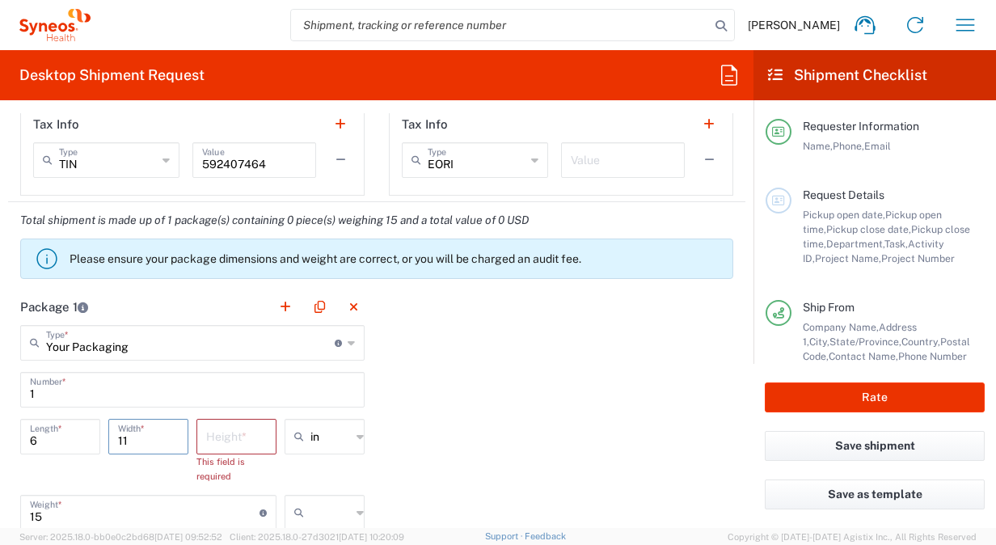
click at [218, 430] on input "number" at bounding box center [236, 435] width 61 height 28
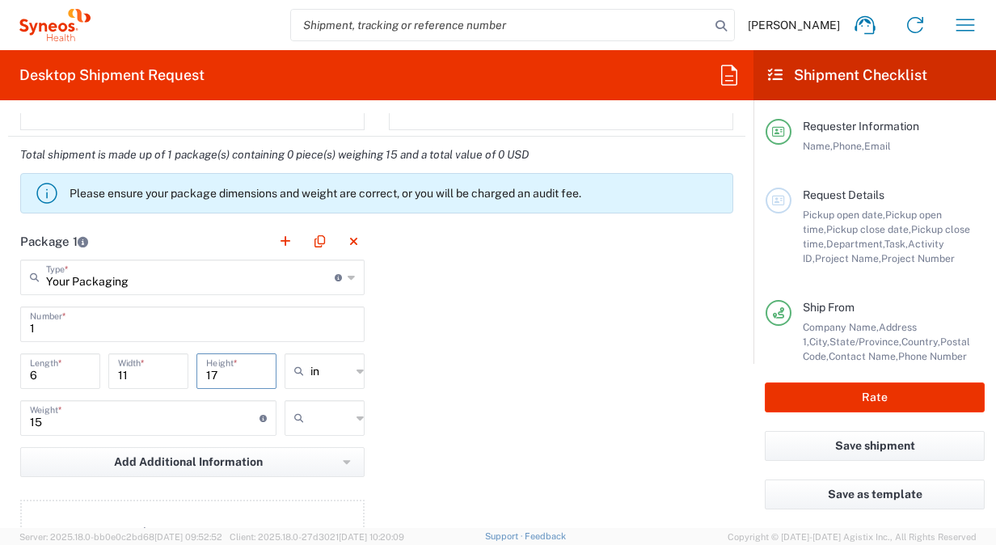
scroll to position [1455, 0]
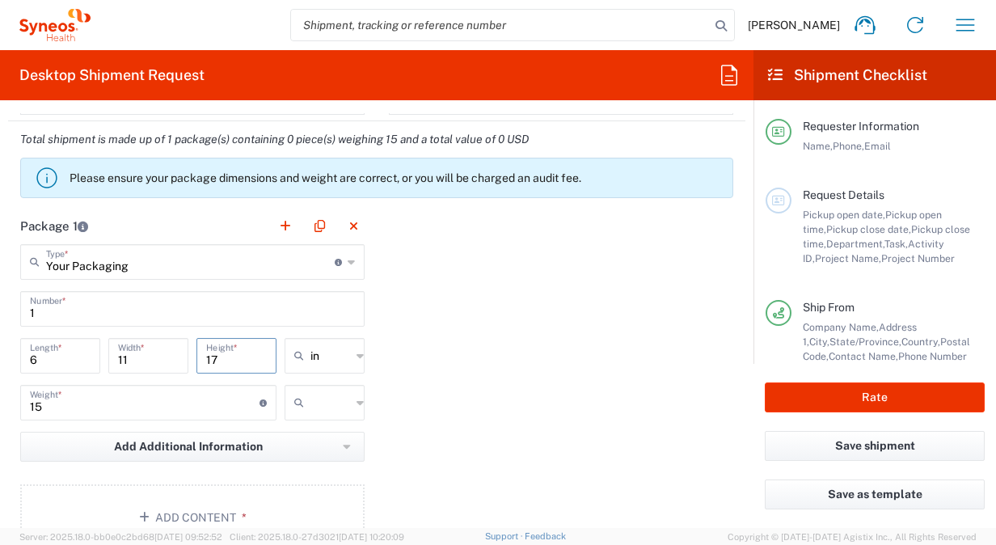
type input "17"
click at [122, 412] on input "15" at bounding box center [145, 401] width 230 height 28
click at [357, 393] on icon at bounding box center [360, 403] width 7 height 26
click at [317, 460] on span "lbs" at bounding box center [318, 461] width 75 height 25
type input "lbs"
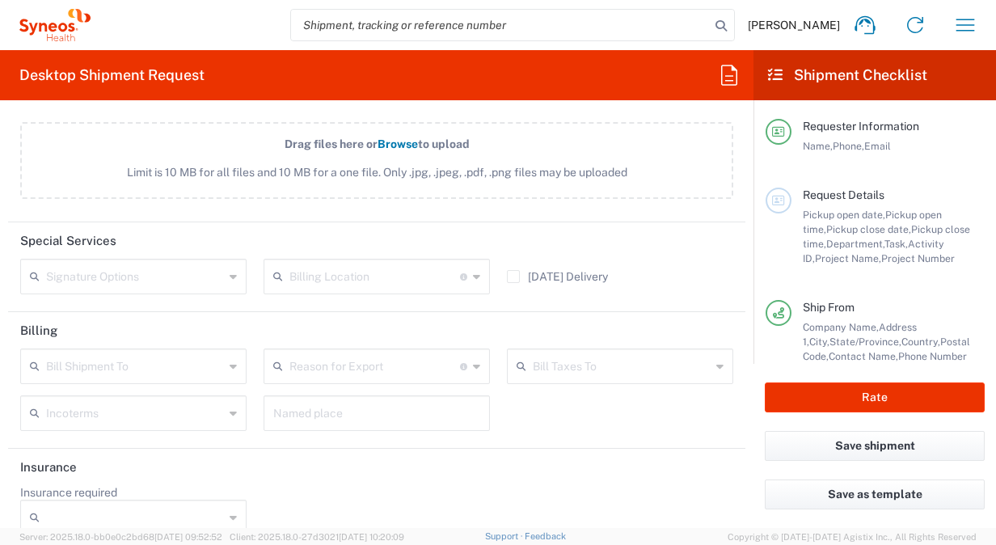
scroll to position [2040, 0]
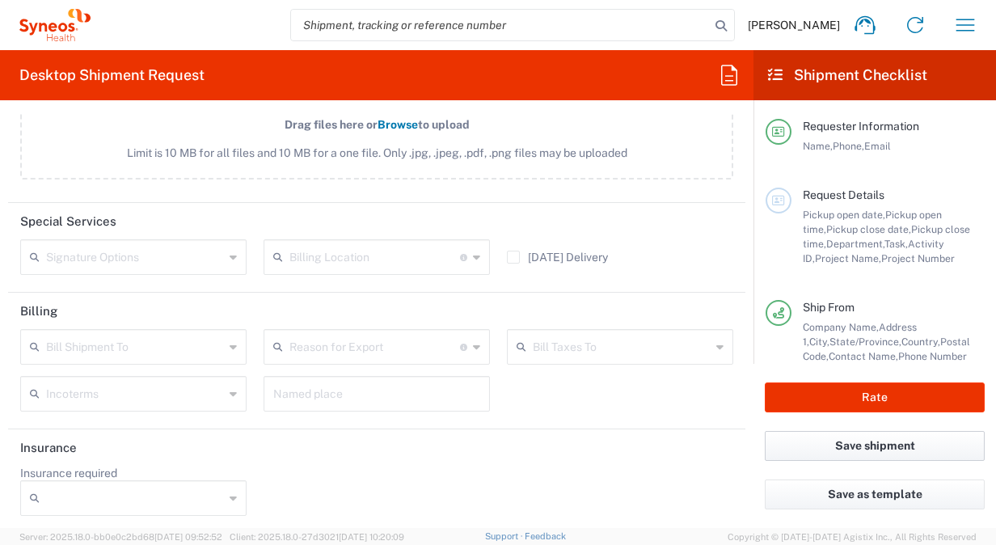
click at [875, 445] on button "Save shipment" at bounding box center [875, 446] width 220 height 30
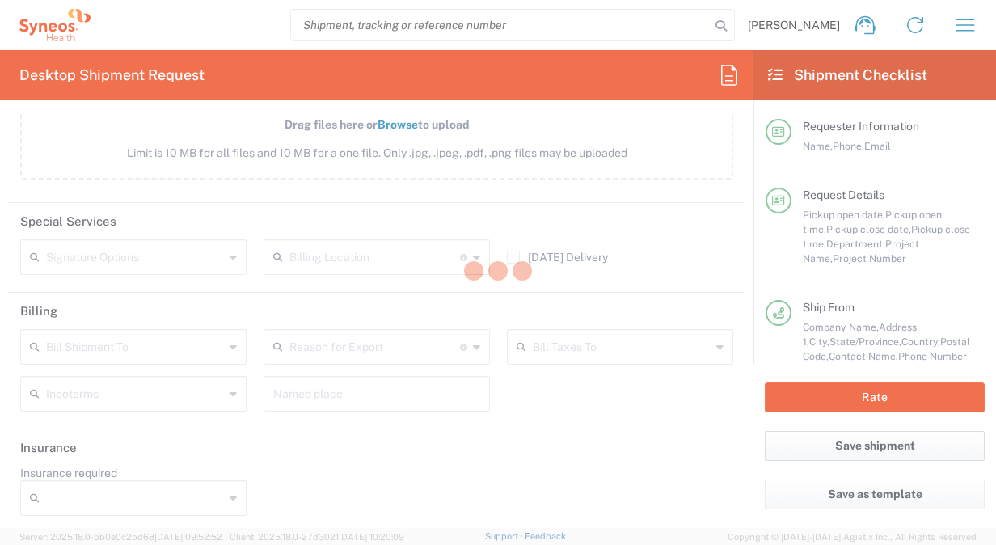
type input "3110 DEPARTMENTAL EXPENSE"
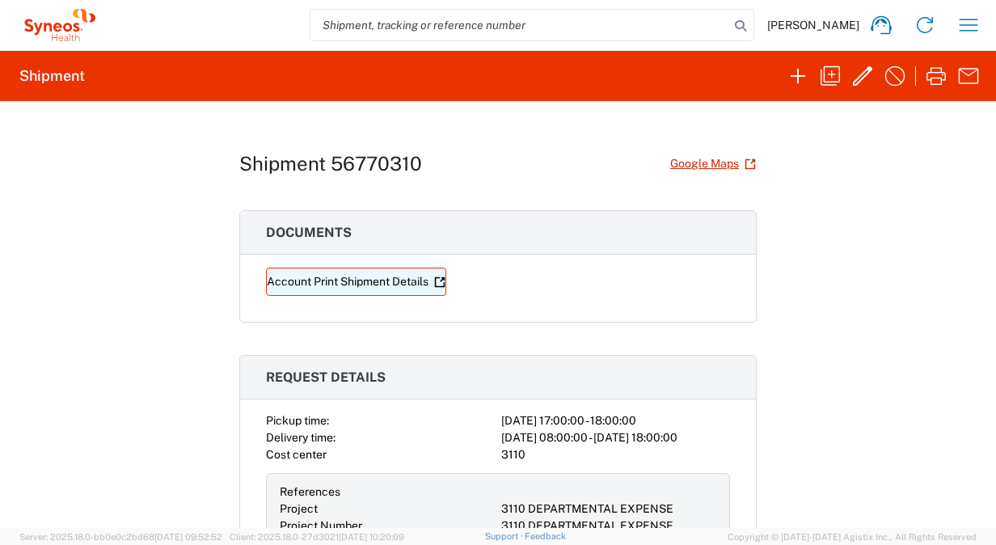
click at [346, 280] on link "Account Print Shipment Details" at bounding box center [356, 282] width 180 height 28
